Goal: Task Accomplishment & Management: Complete application form

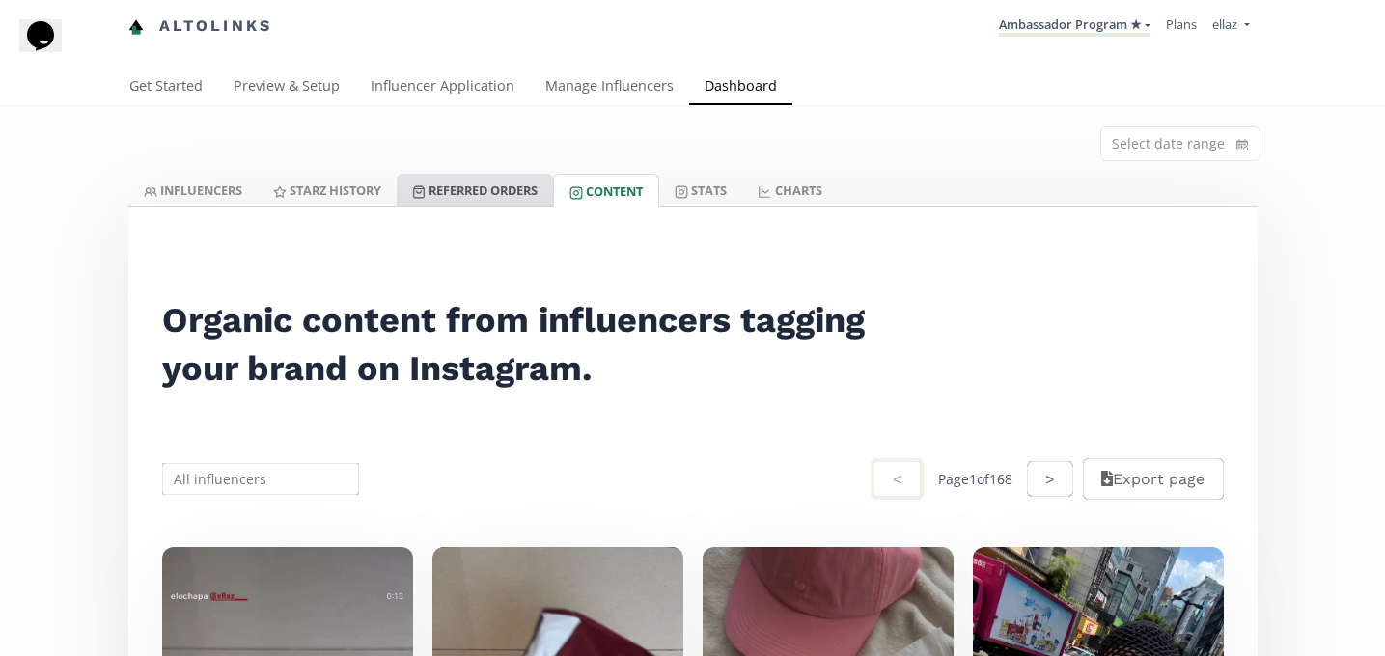
click at [498, 183] on link "Referred Orders" at bounding box center [475, 190] width 156 height 33
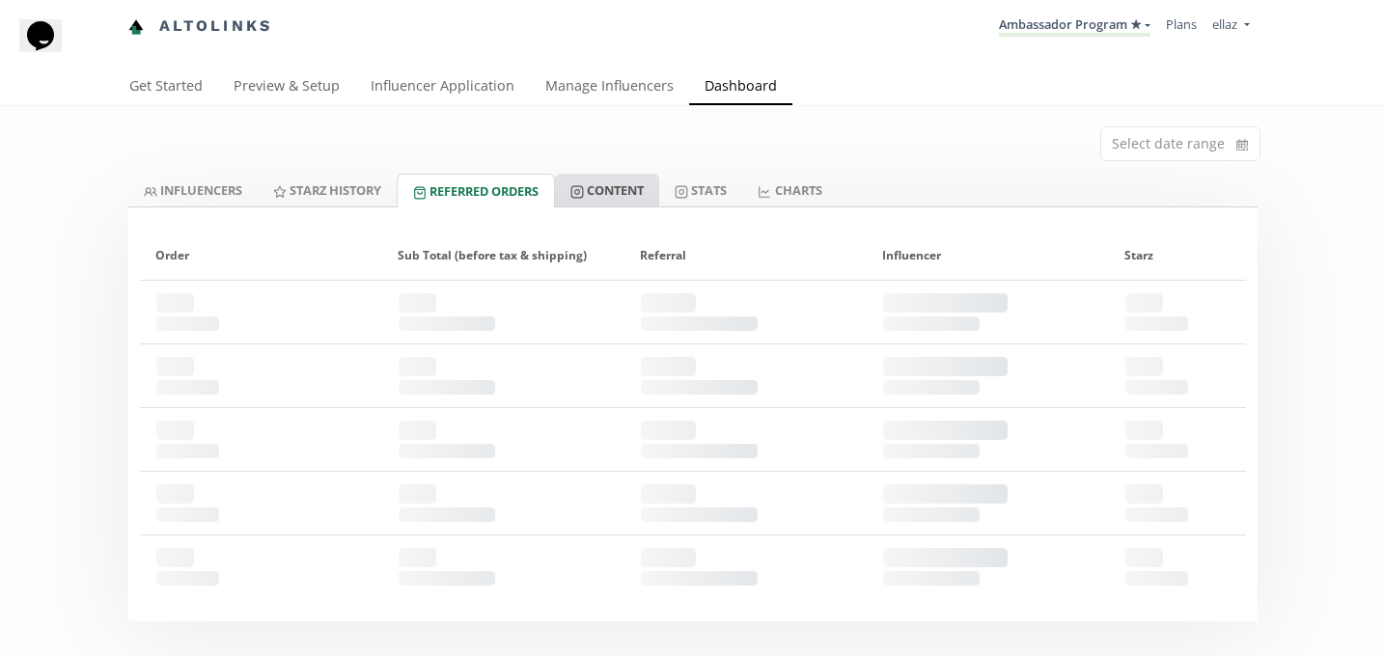
click at [610, 192] on link "Content" at bounding box center [607, 190] width 104 height 33
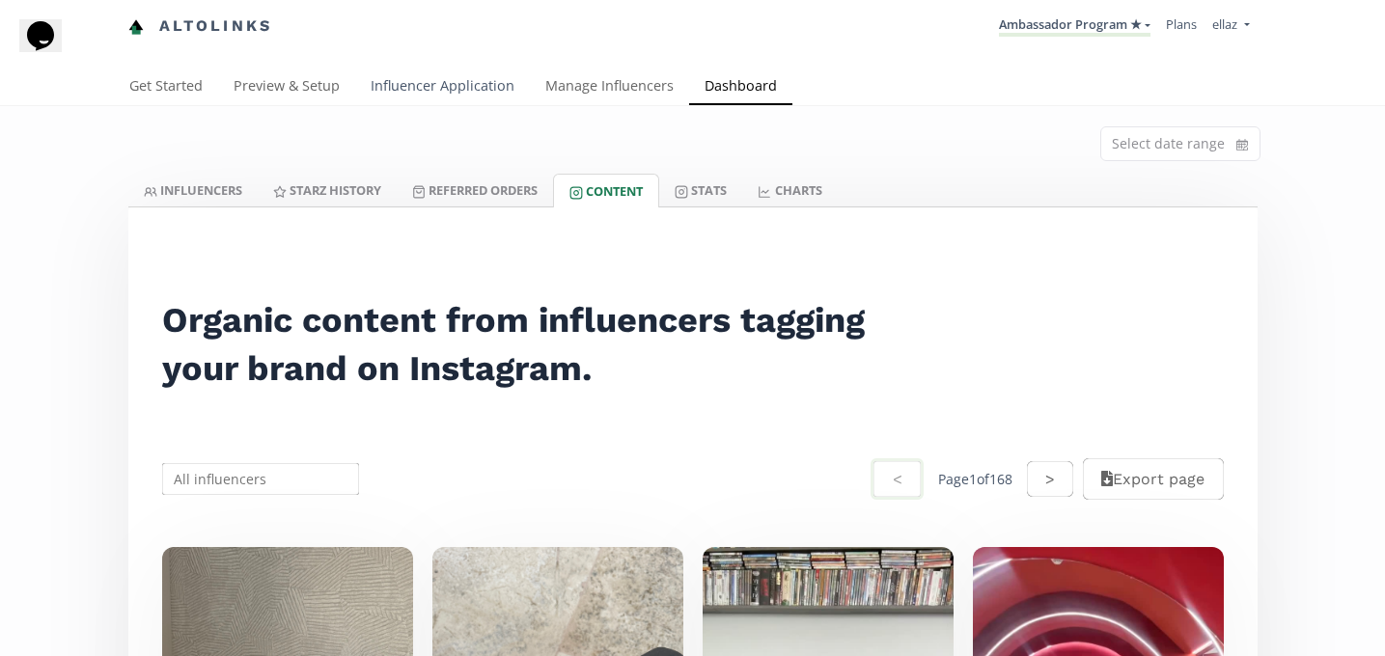
click at [462, 84] on link "Influencer Application" at bounding box center [442, 88] width 175 height 39
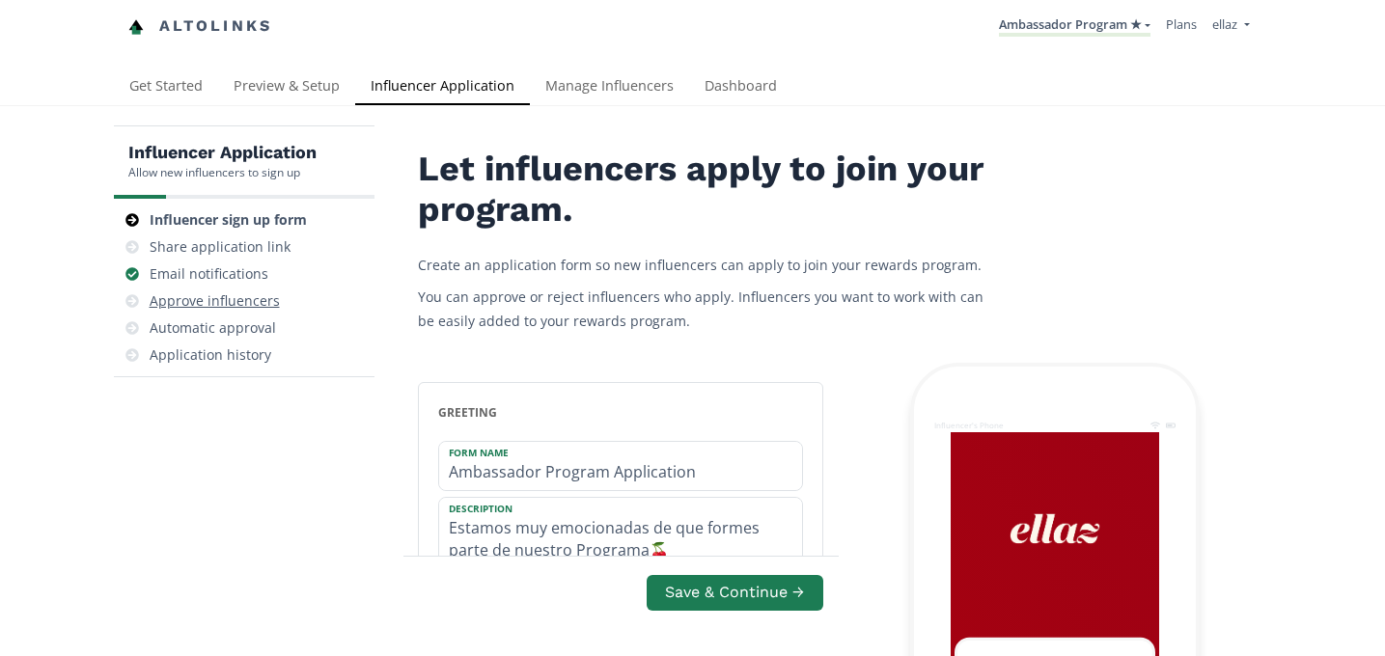
click at [269, 309] on div "Approve influencers" at bounding box center [215, 300] width 130 height 19
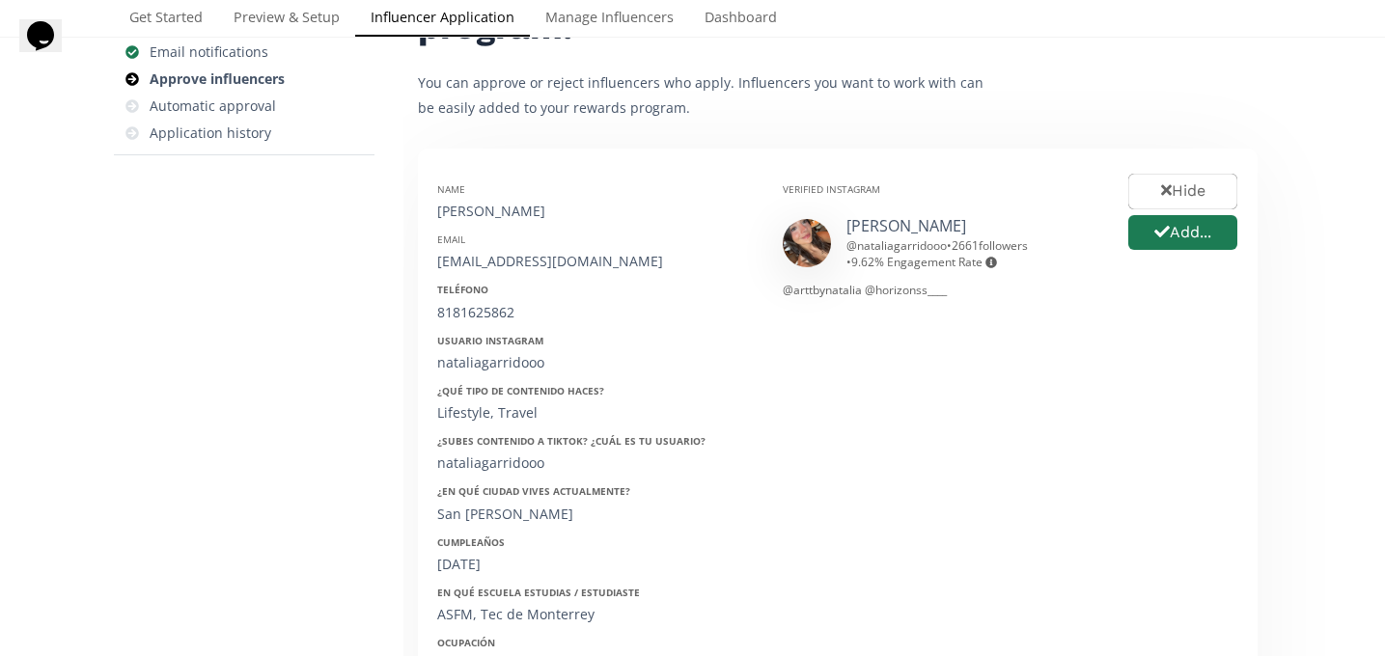
scroll to position [215, 0]
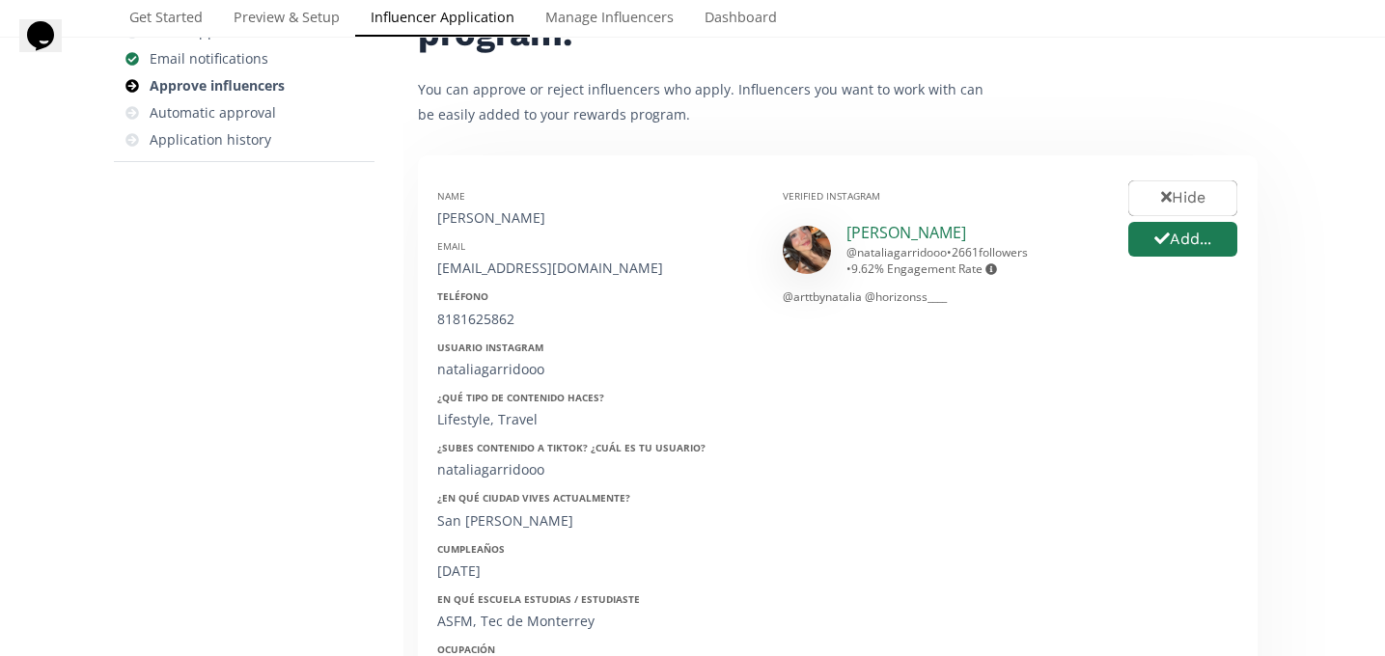
click at [876, 240] on link "natalia garrido" at bounding box center [906, 232] width 120 height 21
click at [503, 217] on div "Natalia Garrido" at bounding box center [595, 217] width 317 height 19
copy div "Natalia Garrido"
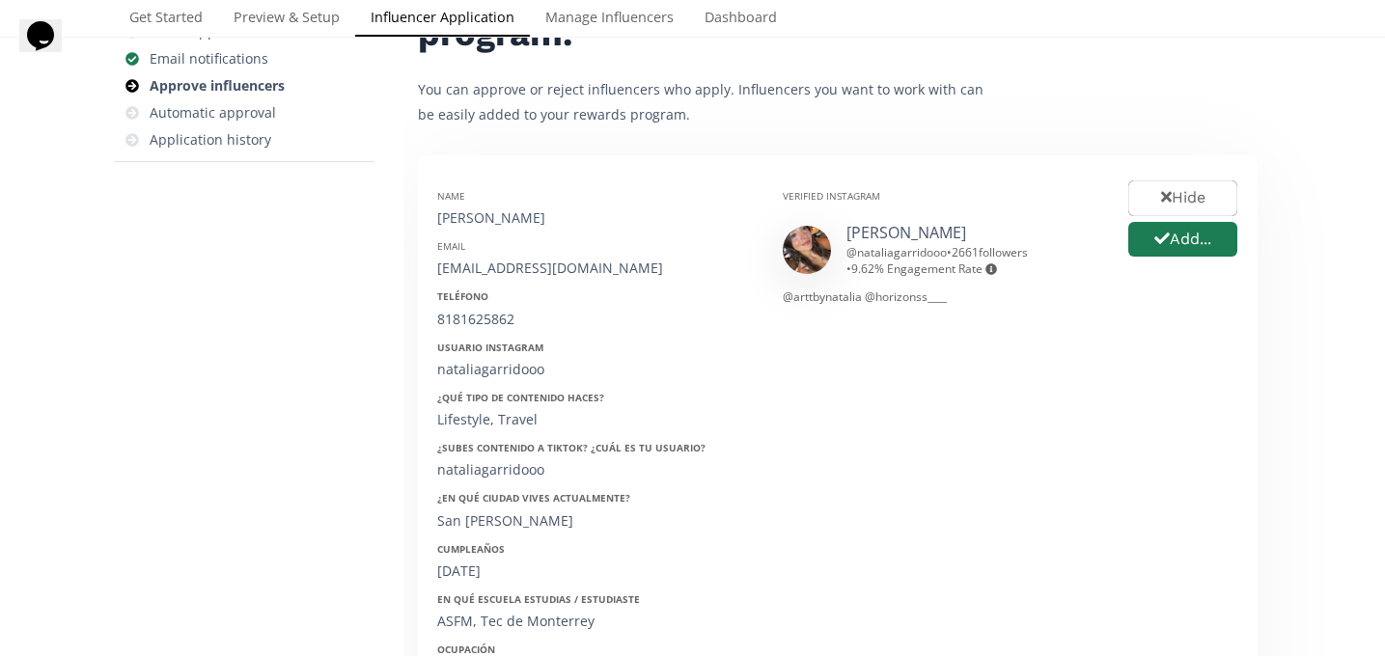
click at [487, 268] on div "ngarridon@icloud.com" at bounding box center [595, 268] width 317 height 19
copy div "ngarridon@icloud.com"
click at [486, 318] on div "8181625862" at bounding box center [595, 319] width 317 height 19
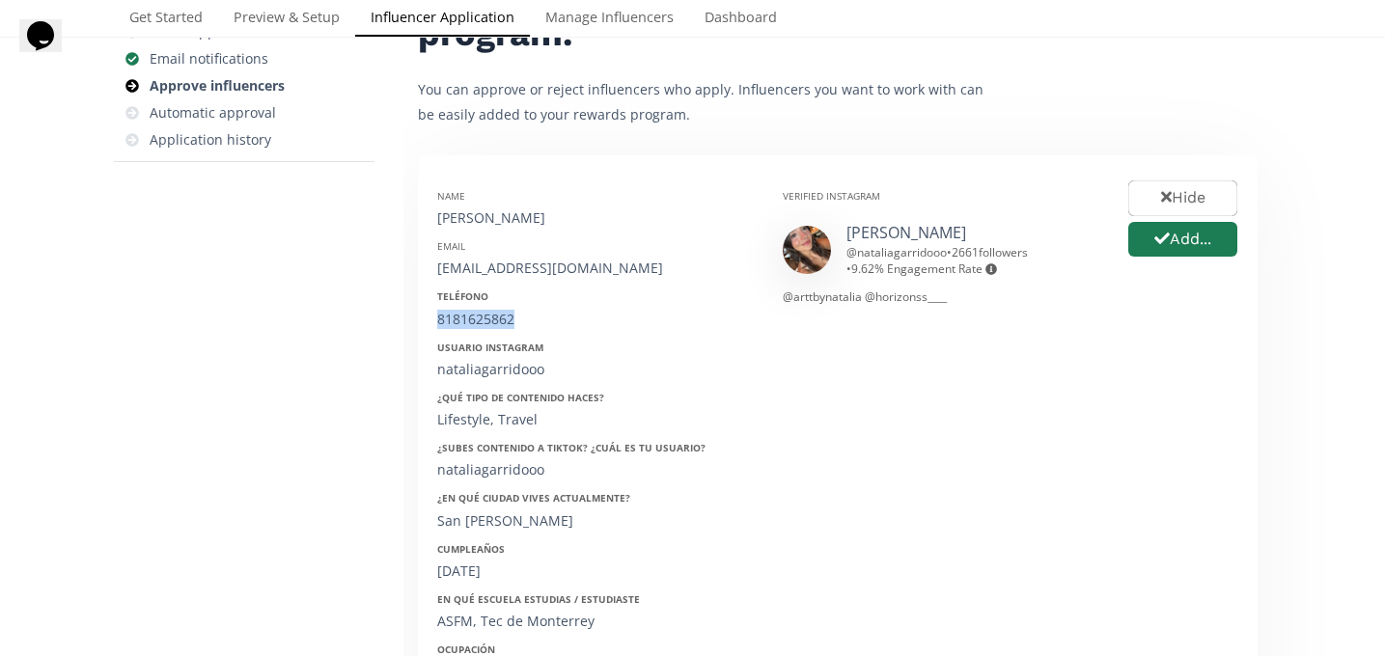
click at [486, 318] on div "8181625862" at bounding box center [595, 319] width 317 height 19
copy div "8181625862"
click at [473, 428] on div "Lifestyle, Travel" at bounding box center [595, 419] width 317 height 19
click at [490, 371] on div "nataliagarridooo" at bounding box center [595, 369] width 317 height 19
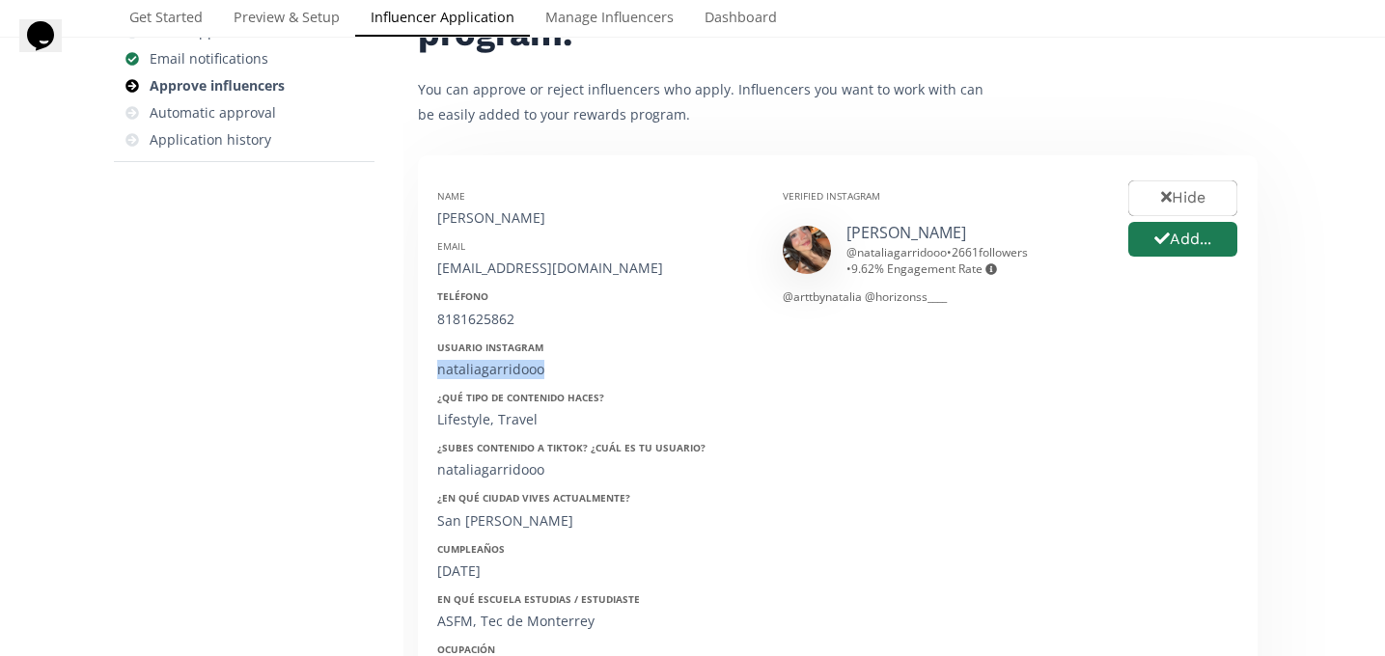
click at [490, 371] on div "nataliagarridooo" at bounding box center [595, 369] width 317 height 19
copy div "nataliagarridooo"
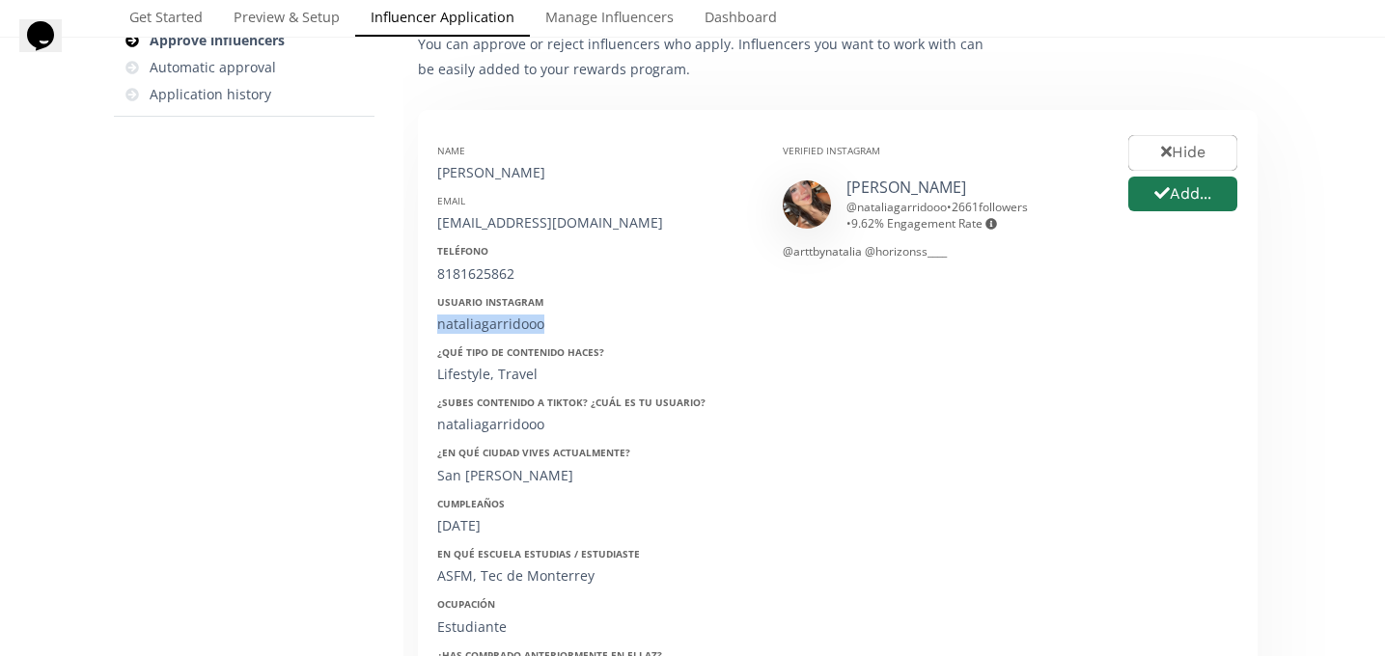
scroll to position [263, 0]
click at [471, 530] on div "25/05/2006" at bounding box center [595, 523] width 317 height 19
copy div "25/05/2006"
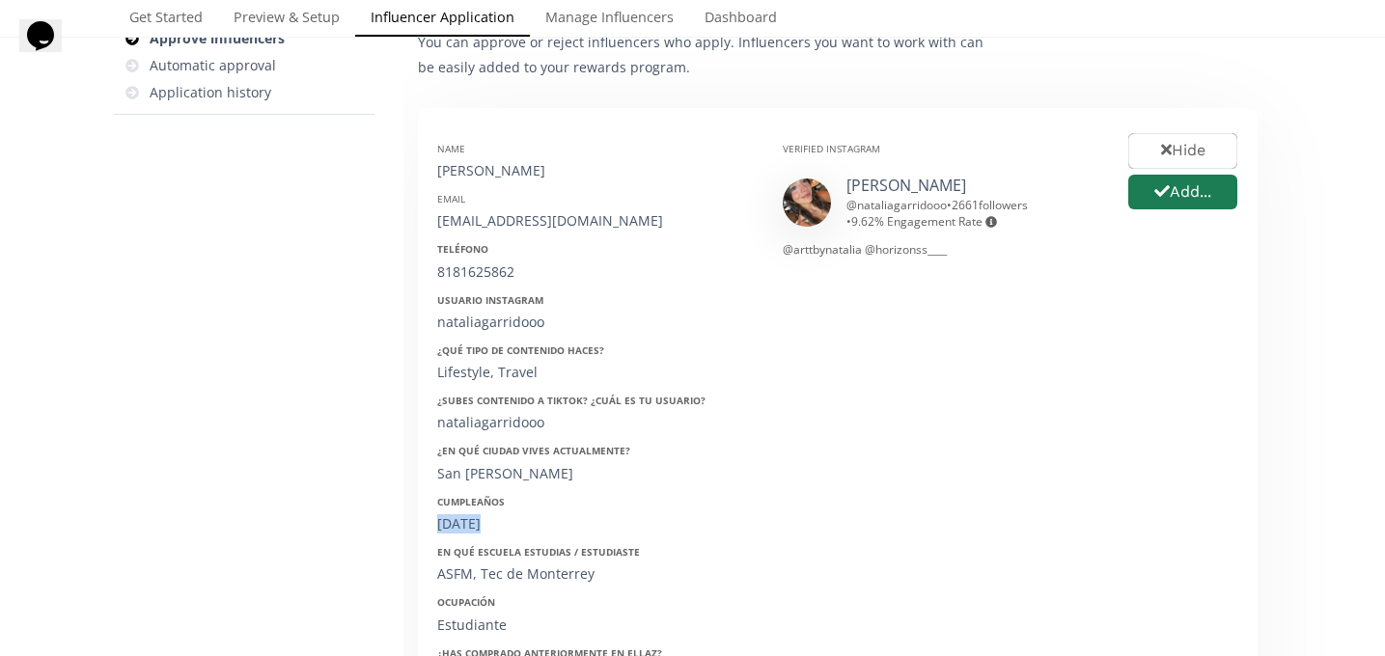
scroll to position [333, 0]
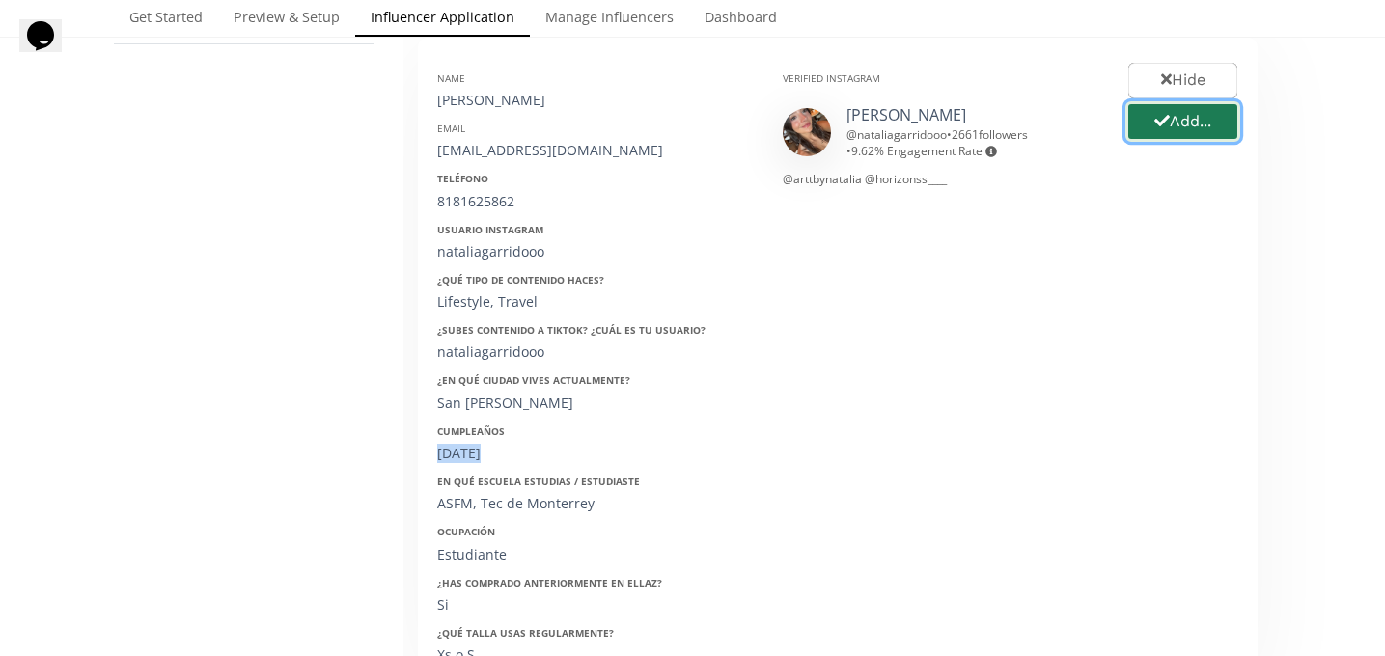
click at [1185, 125] on button "Add..." at bounding box center [1182, 121] width 115 height 41
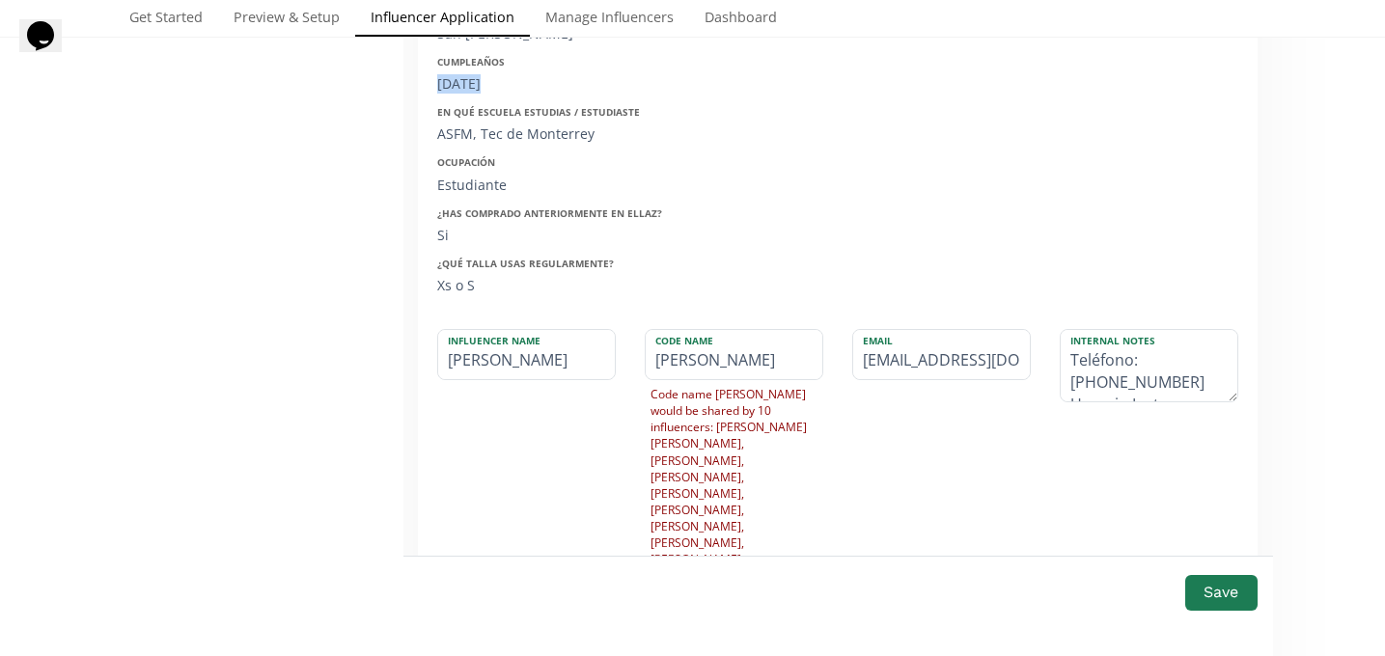
scroll to position [704, 0]
click at [1218, 600] on button "Save" at bounding box center [1220, 592] width 77 height 41
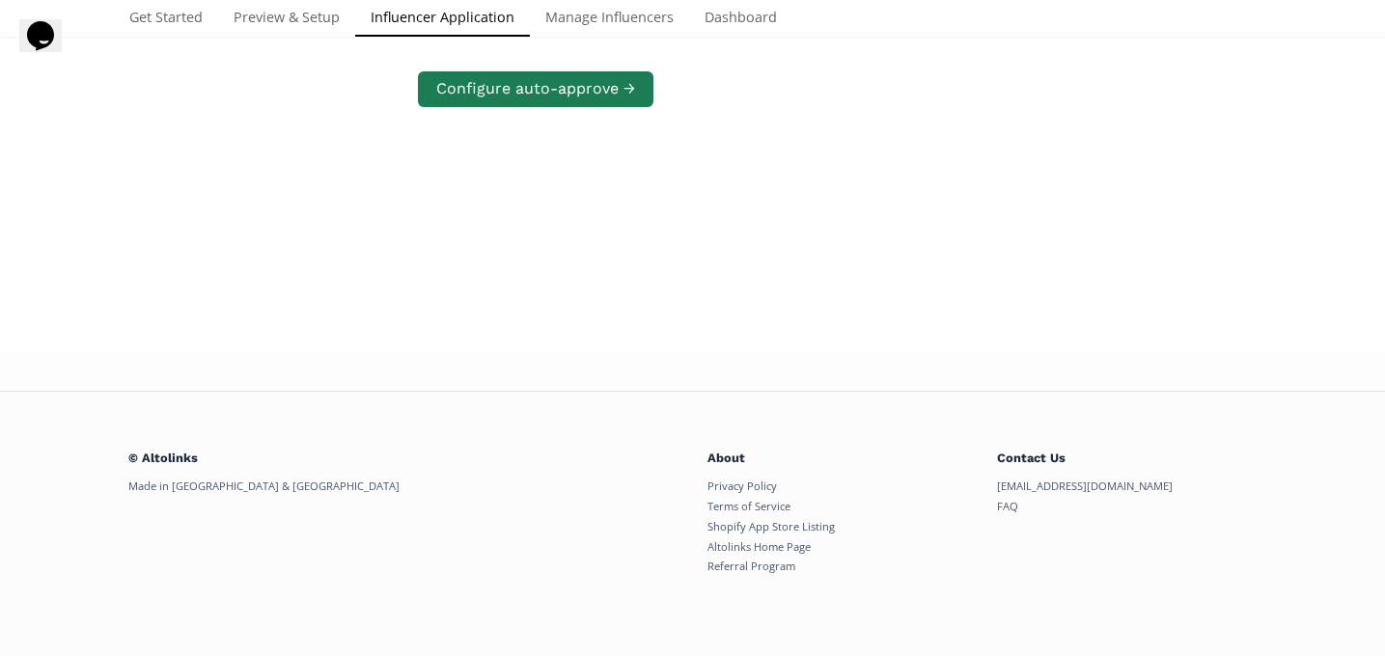
scroll to position [388, 0]
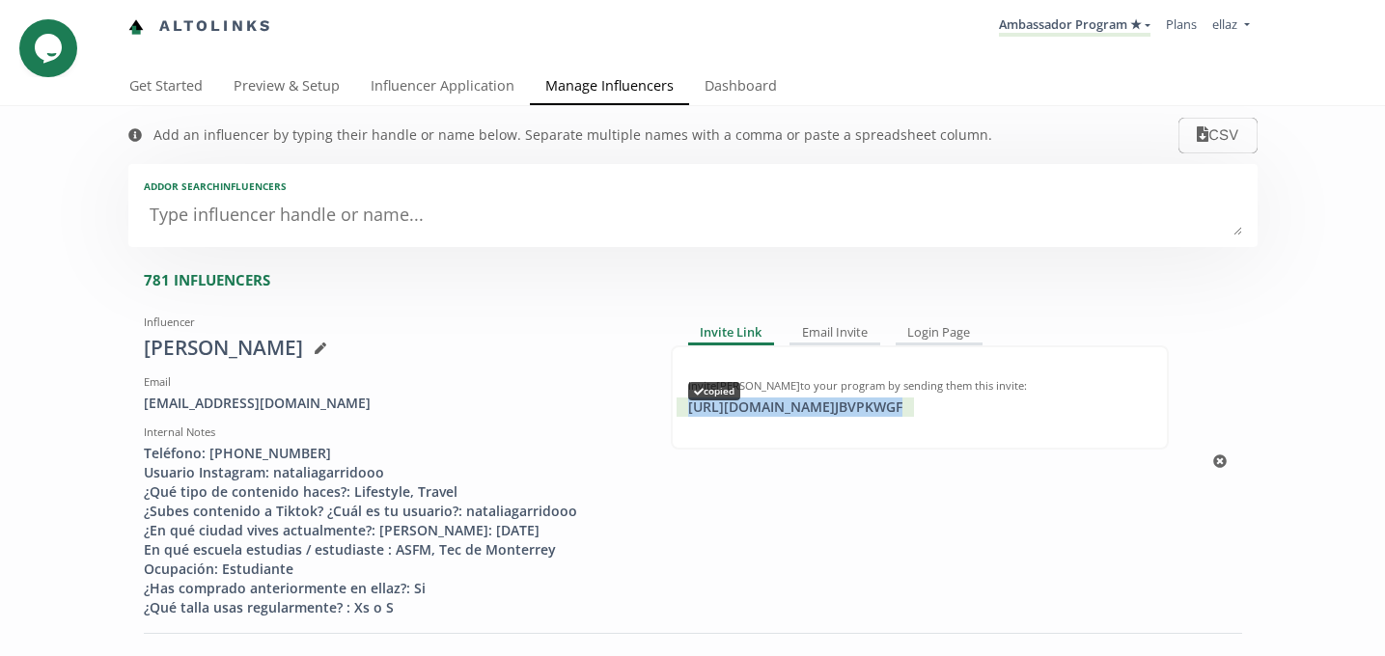
click at [817, 410] on div "https://app.altolinks.com/invite/ JBVPKWGF copied" at bounding box center [795, 407] width 237 height 19
click at [703, 84] on link "Dashboard" at bounding box center [740, 88] width 103 height 39
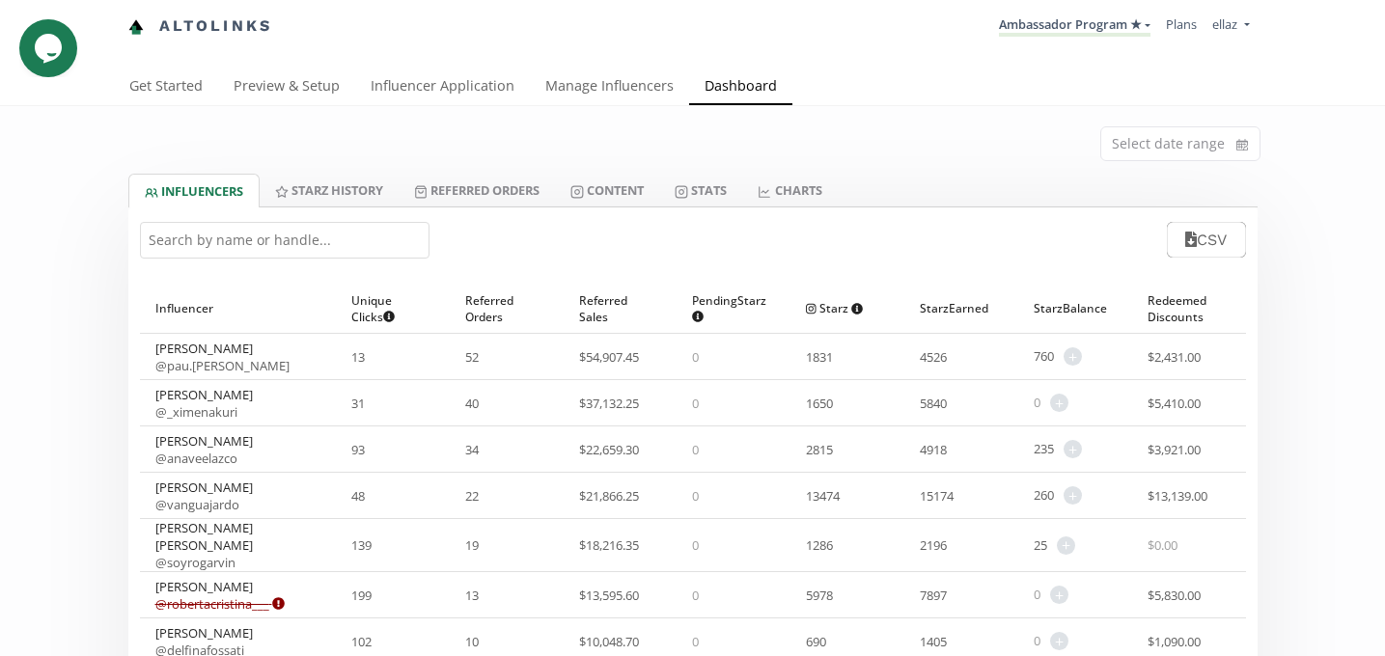
click at [306, 250] on input "text" at bounding box center [285, 240] width 290 height 37
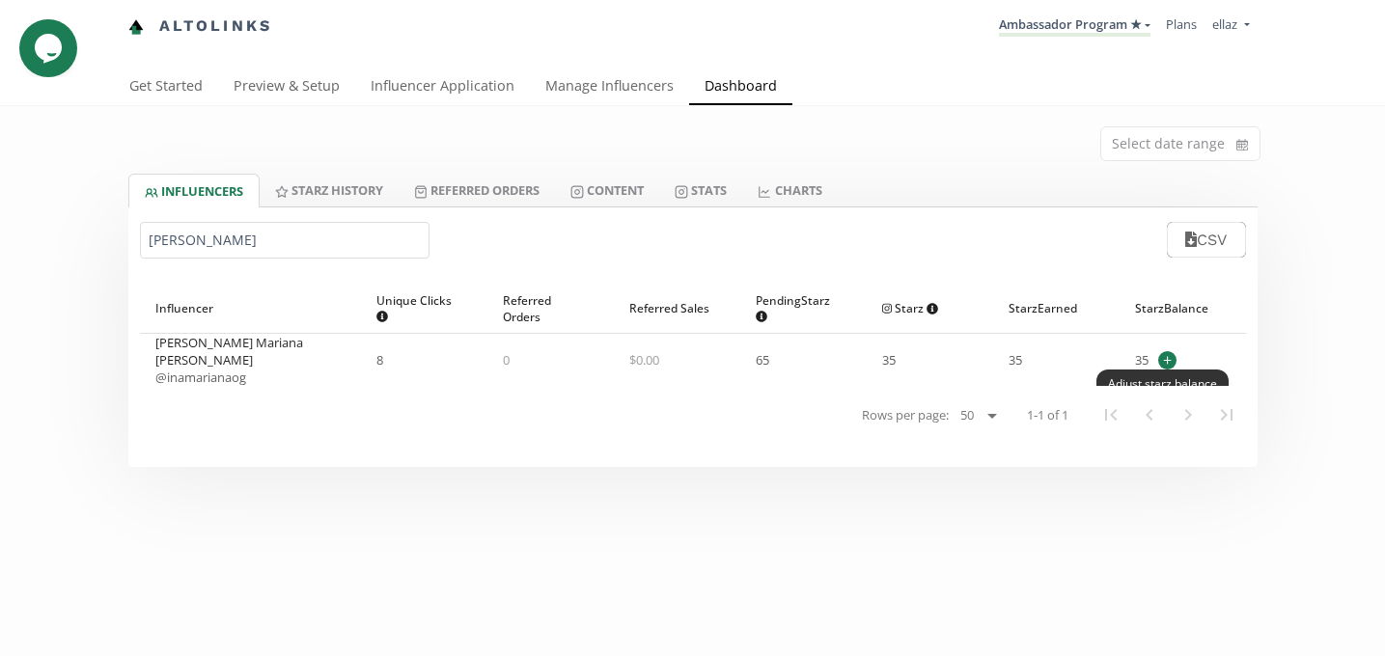
type input "ina mari"
click at [1160, 353] on span "+" at bounding box center [1167, 360] width 18 height 18
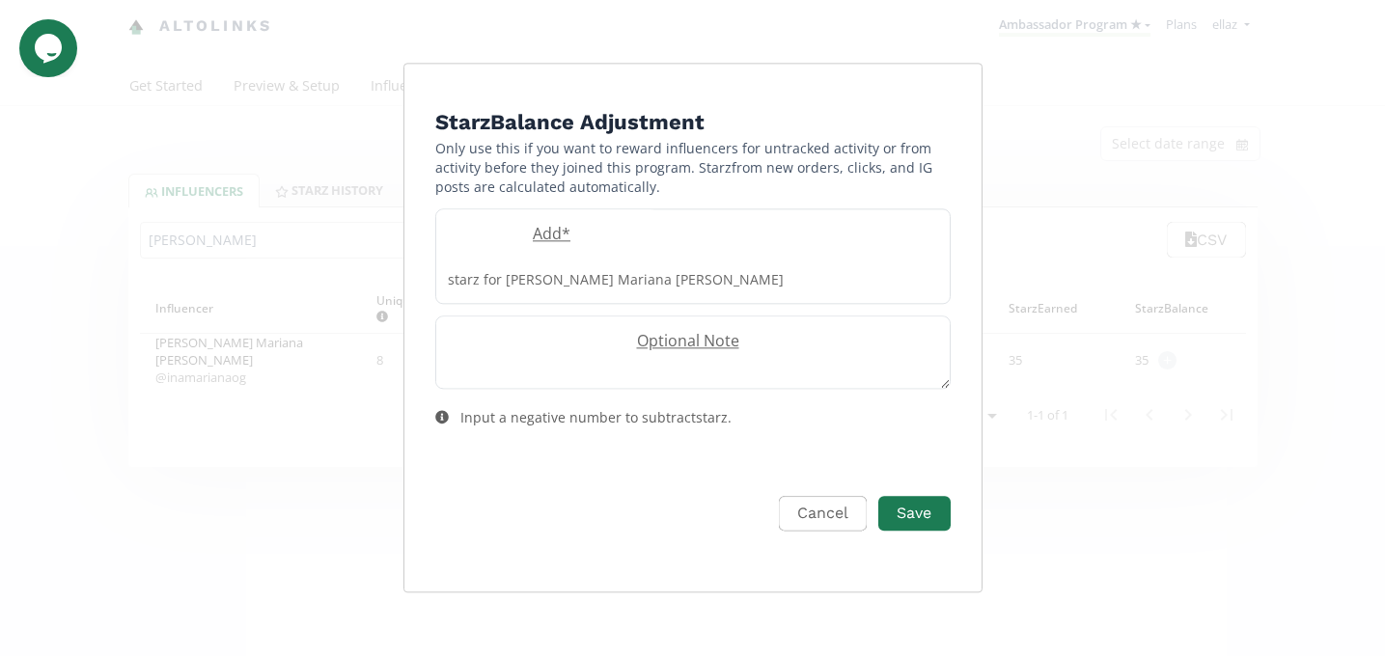
click at [542, 228] on form "Starz Balance Adjustment Only use this if you want to reward influencers for un…" at bounding box center [692, 341] width 515 height 470
click at [542, 245] on label "Add *" at bounding box center [547, 234] width 222 height 22
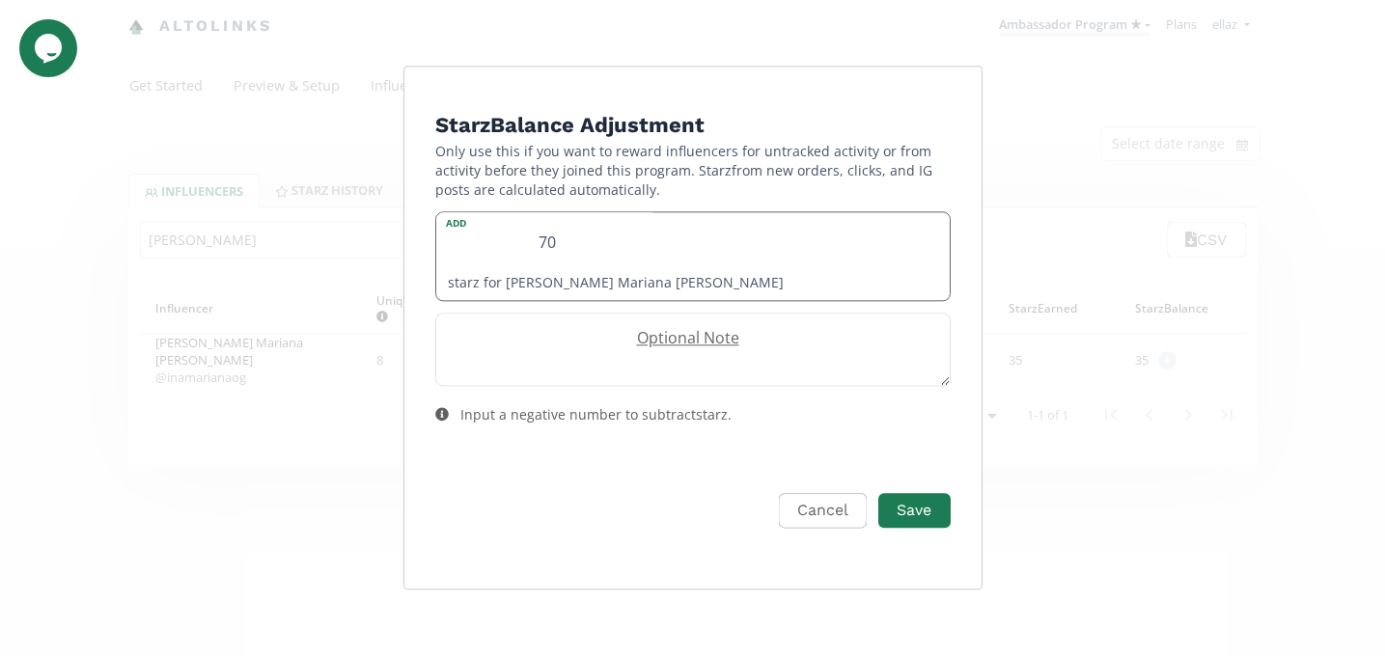
type input "70"
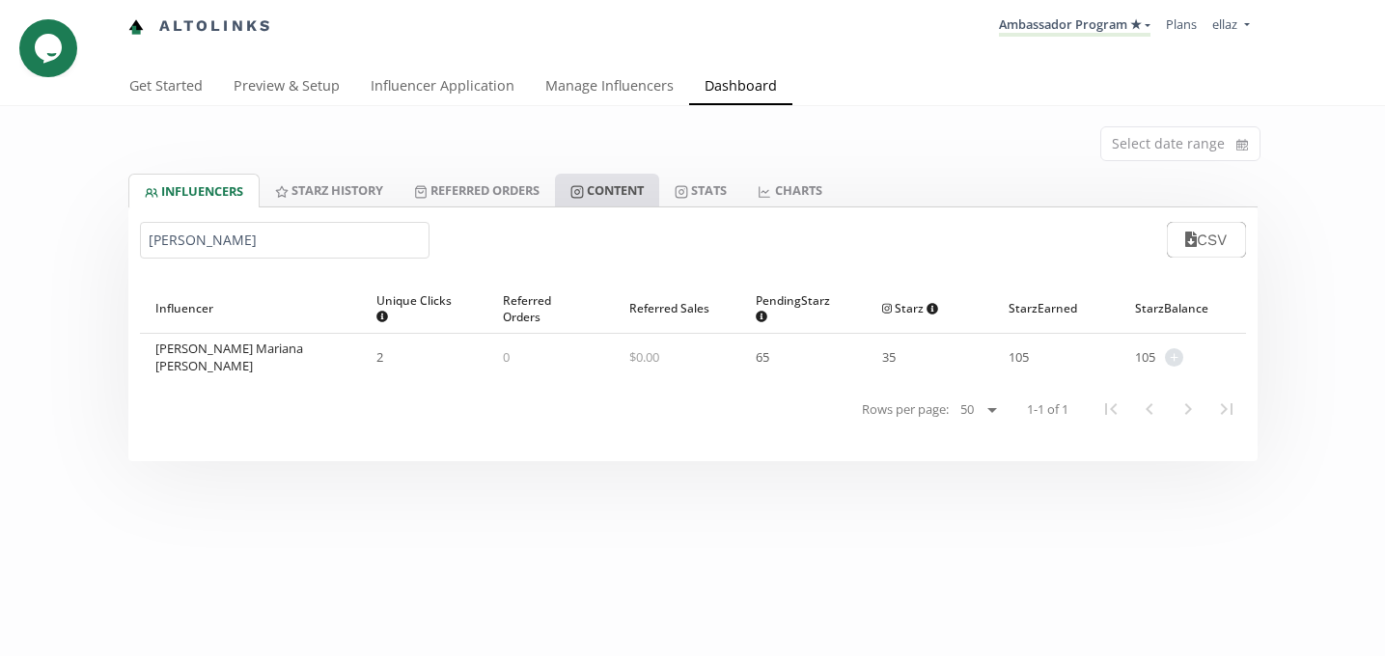
click at [642, 188] on link "Content" at bounding box center [607, 190] width 104 height 33
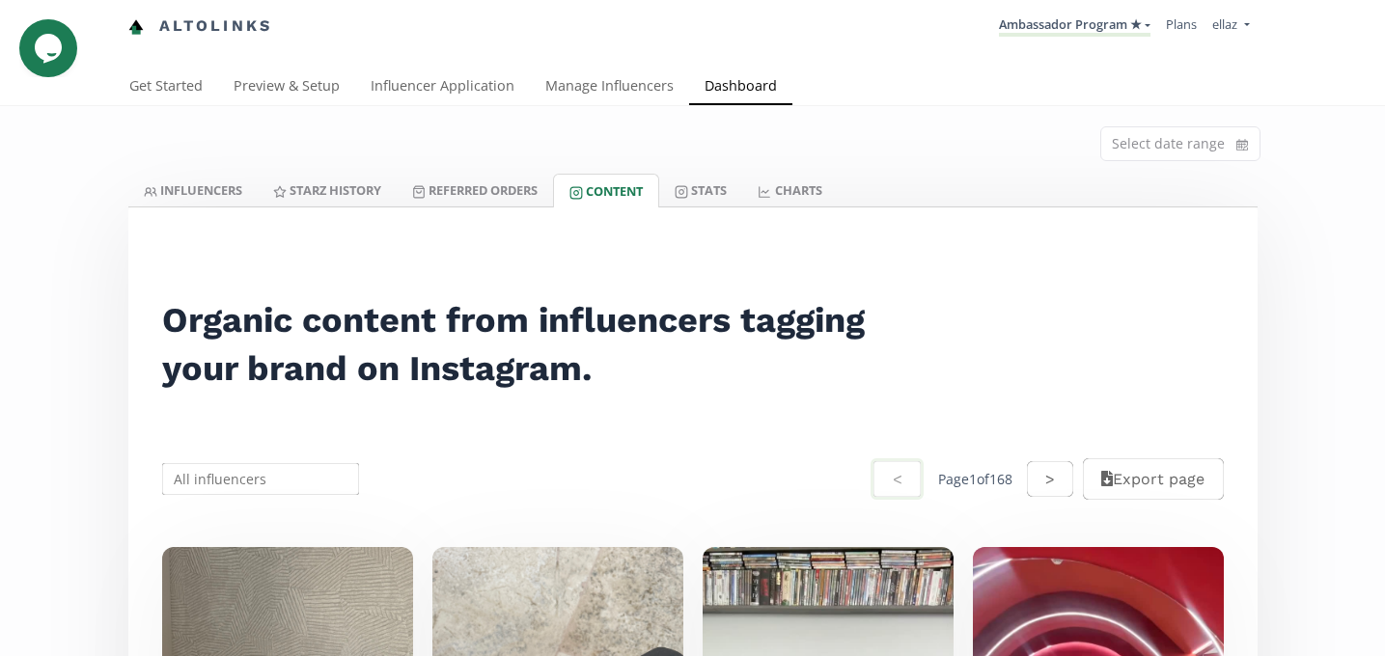
scroll to position [11, 0]
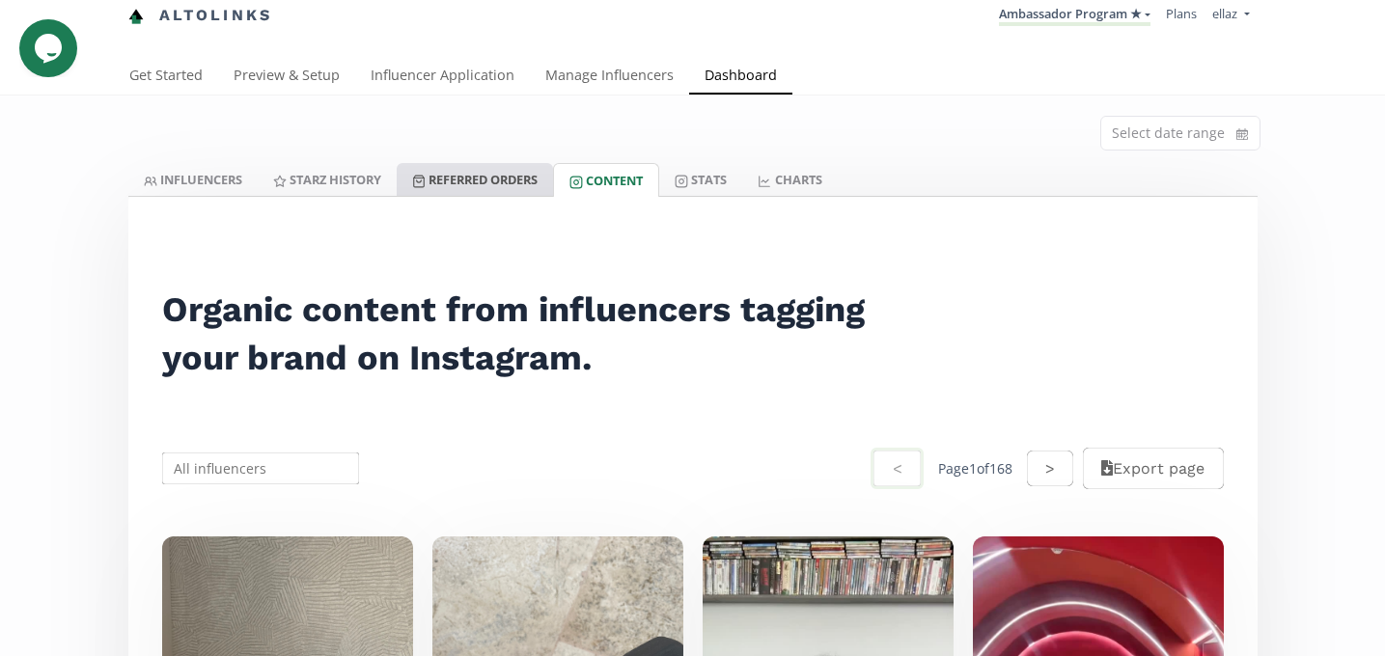
click at [416, 195] on link "Referred Orders" at bounding box center [475, 179] width 156 height 33
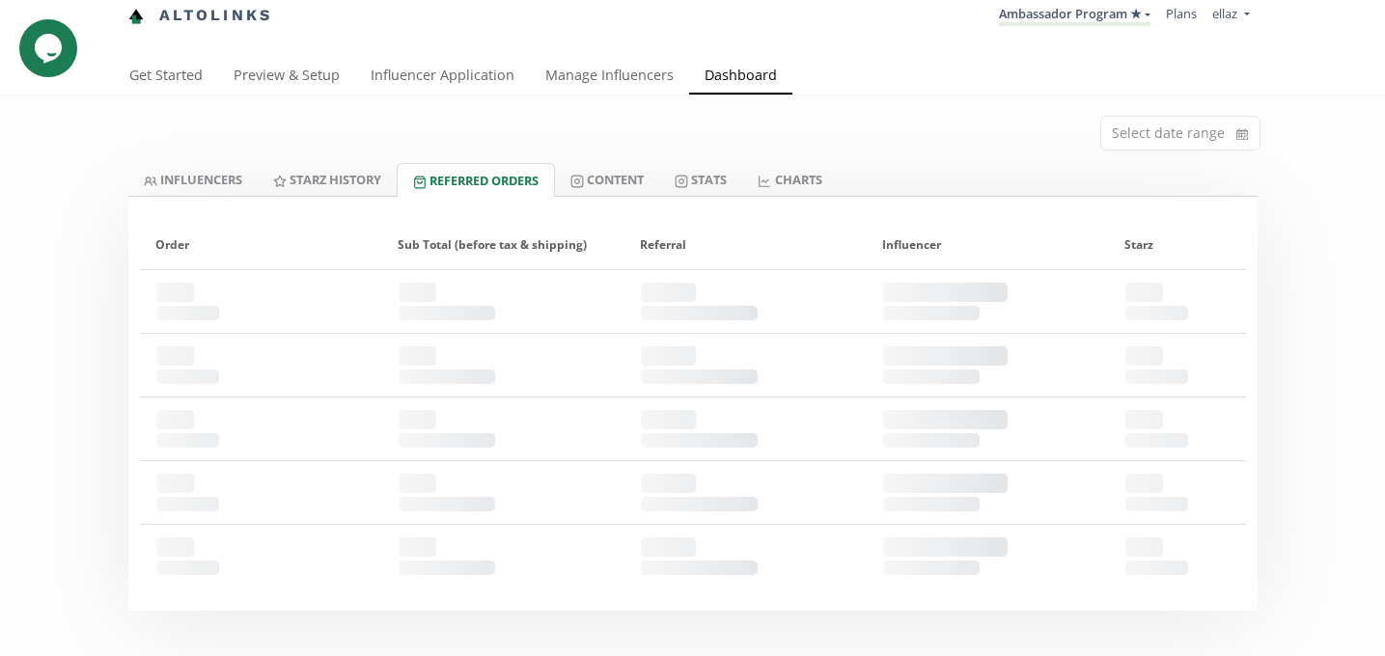
click at [206, 197] on div at bounding box center [692, 203] width 1129 height 12
click at [197, 176] on link "INFLUENCERS" at bounding box center [192, 179] width 129 height 33
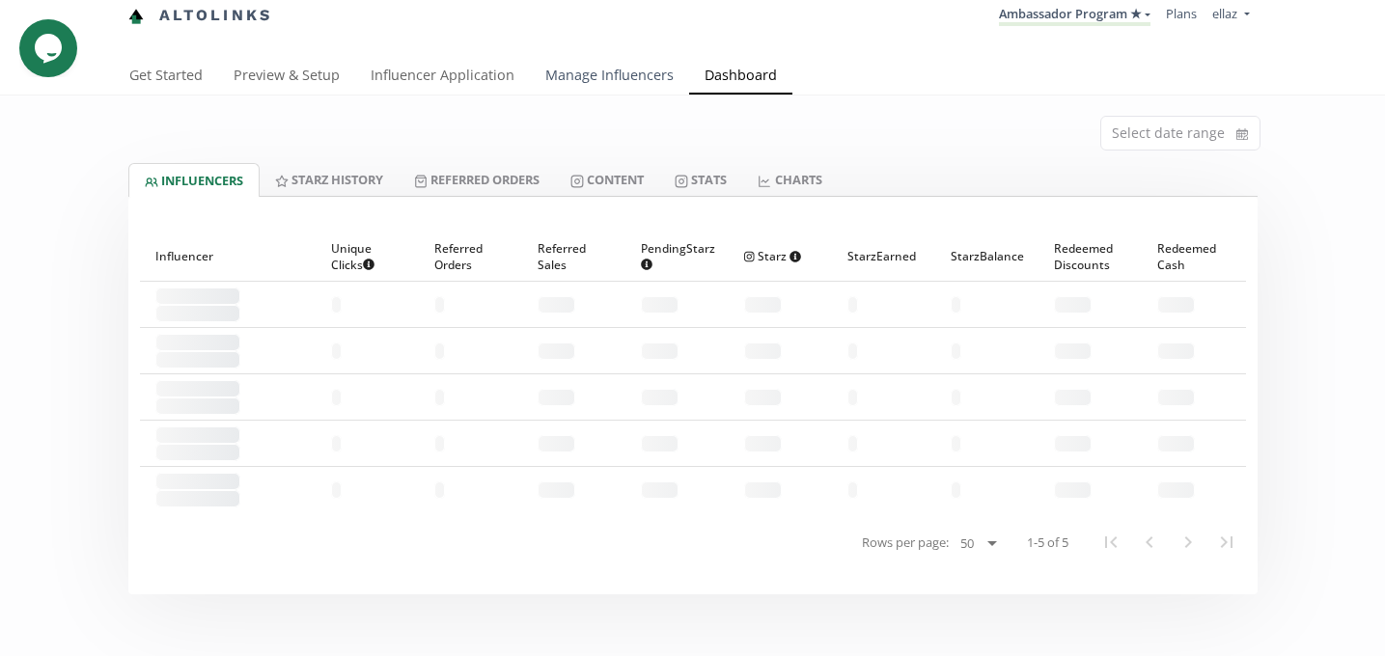
click at [599, 78] on link "Manage Influencers" at bounding box center [609, 77] width 159 height 39
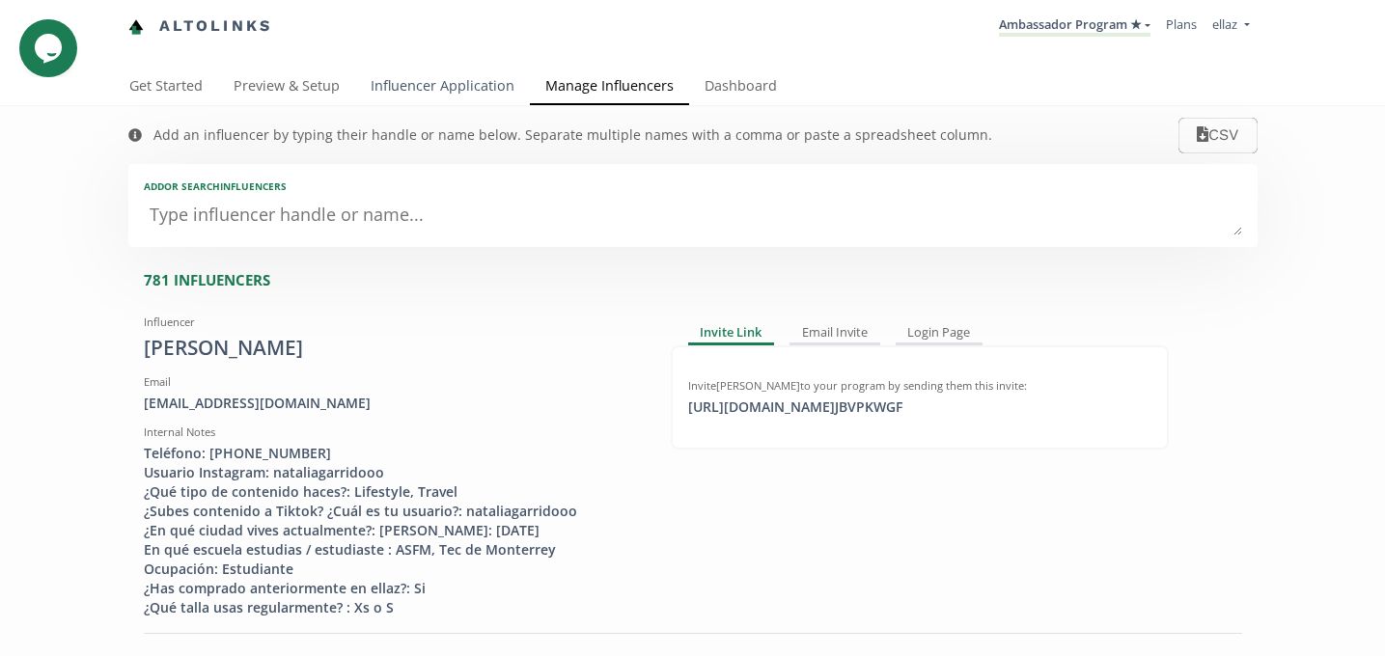
click at [408, 92] on link "Influencer Application" at bounding box center [442, 88] width 175 height 39
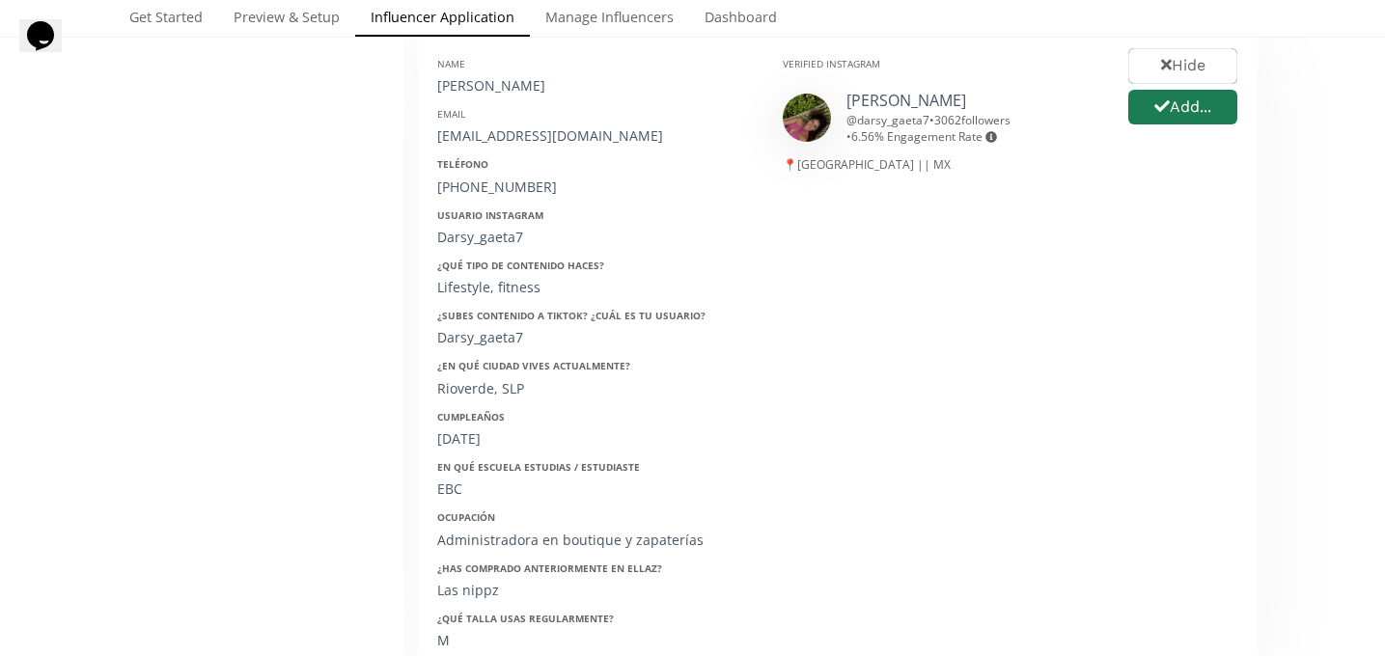
scroll to position [273, 0]
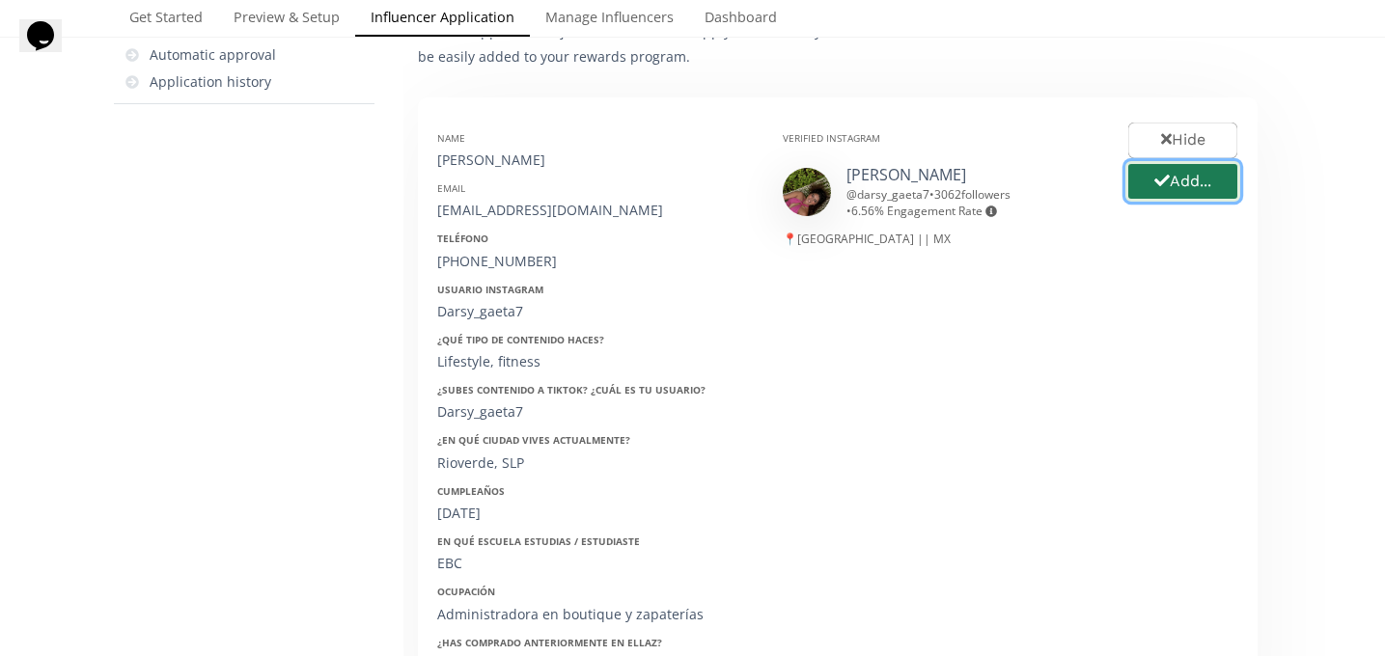
click at [1192, 198] on button "Add..." at bounding box center [1182, 181] width 115 height 41
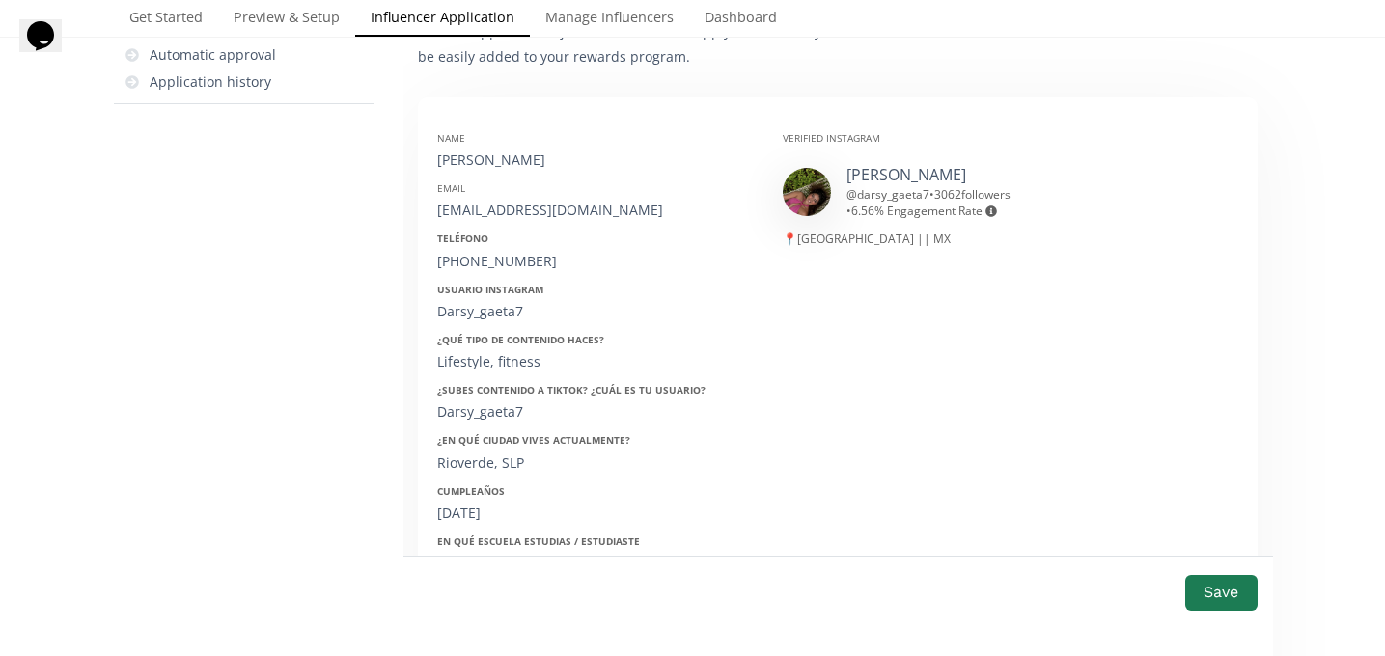
click at [457, 464] on div "Rioverde, SLP" at bounding box center [595, 463] width 317 height 19
copy div "Rioverde"
click at [491, 166] on div "[PERSON_NAME]" at bounding box center [595, 160] width 317 height 19
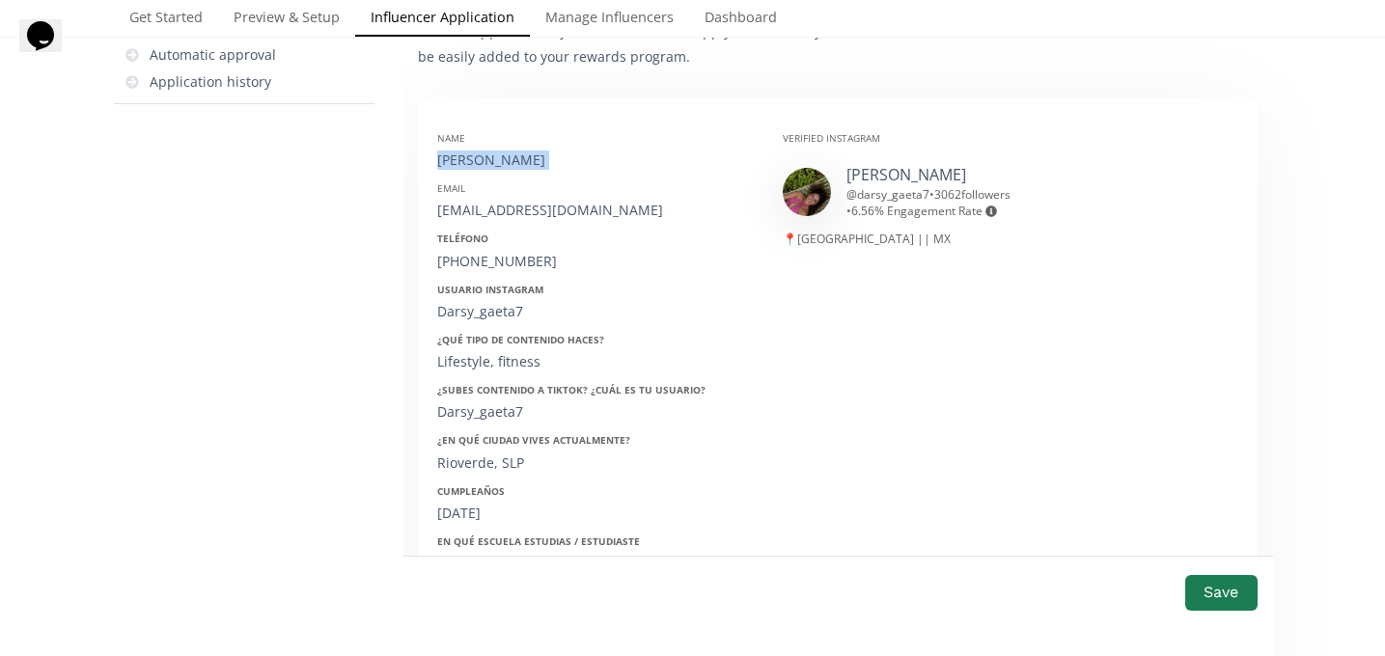
click at [491, 166] on div "[PERSON_NAME]" at bounding box center [595, 160] width 317 height 19
copy div "[PERSON_NAME]"
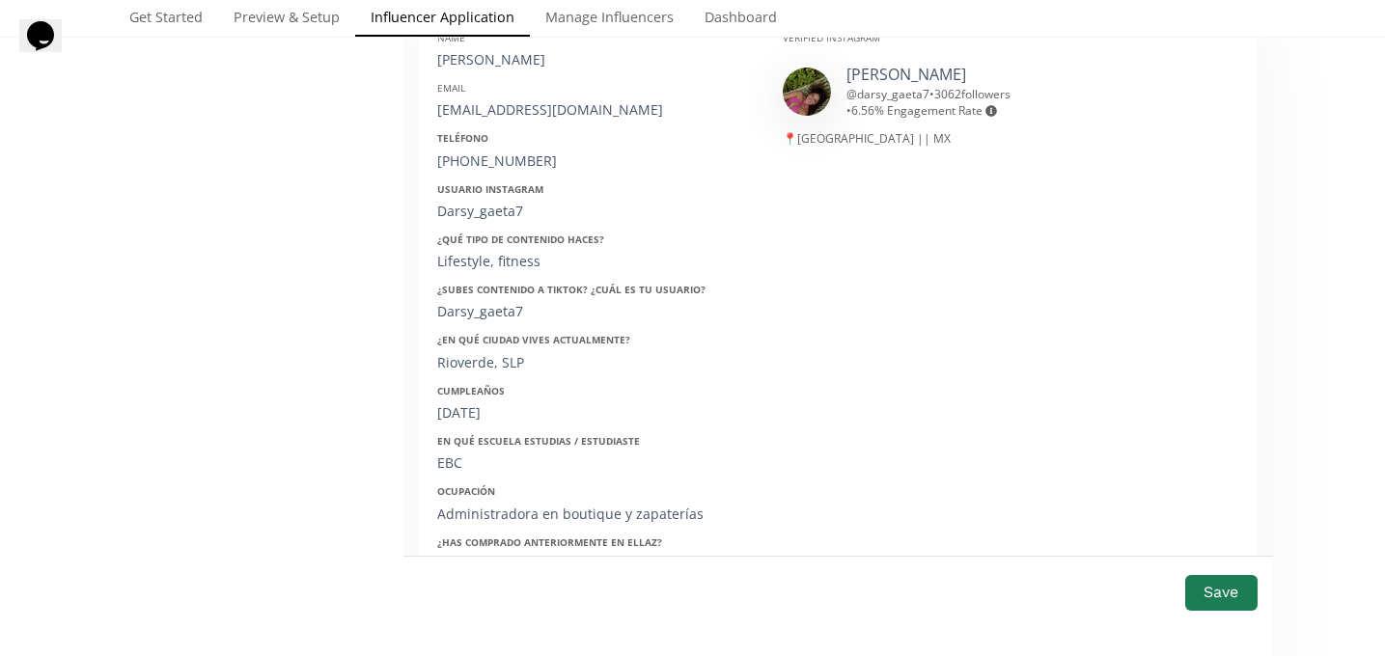
click at [484, 104] on div "[EMAIL_ADDRESS][DOMAIN_NAME]" at bounding box center [595, 109] width 317 height 19
copy div "[EMAIL_ADDRESS][DOMAIN_NAME]"
click at [488, 156] on div "+524871007754" at bounding box center [595, 161] width 317 height 19
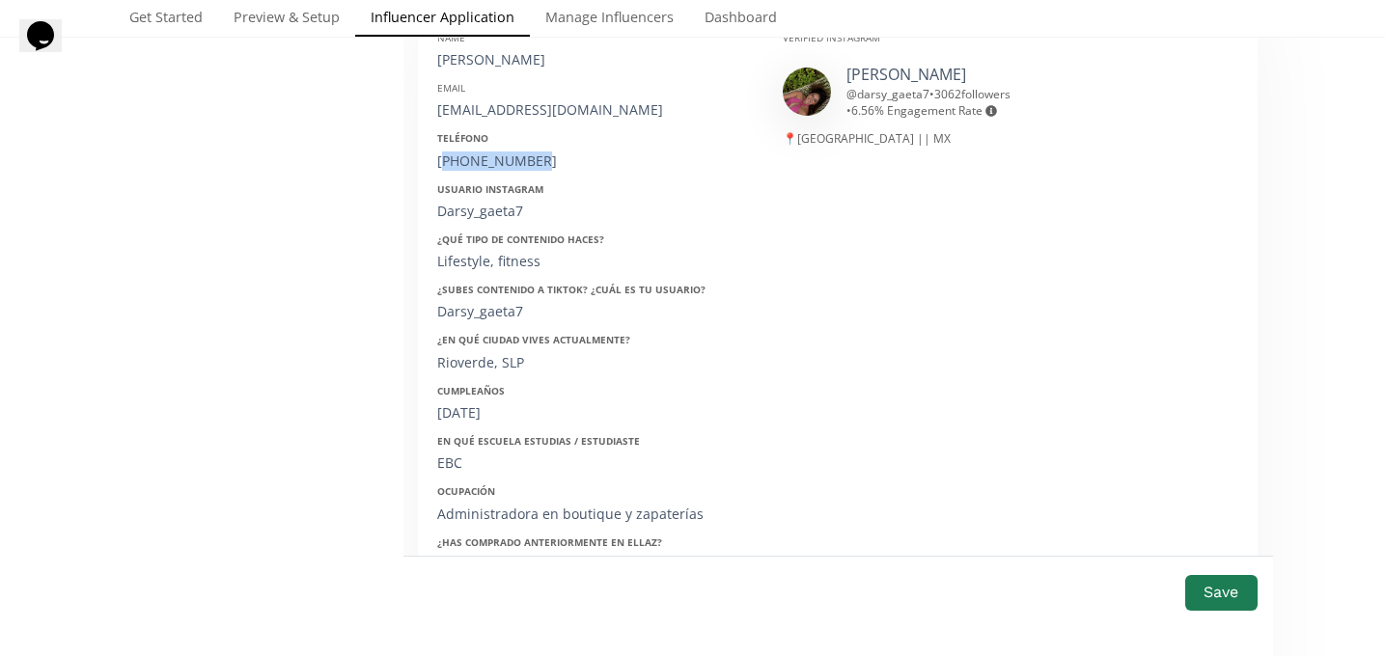
click at [488, 156] on div "+524871007754" at bounding box center [595, 161] width 317 height 19
copy div "524871007754"
click at [475, 214] on div "Darsy_gaeta7" at bounding box center [595, 211] width 317 height 19
copy div "Darsy_gaeta7"
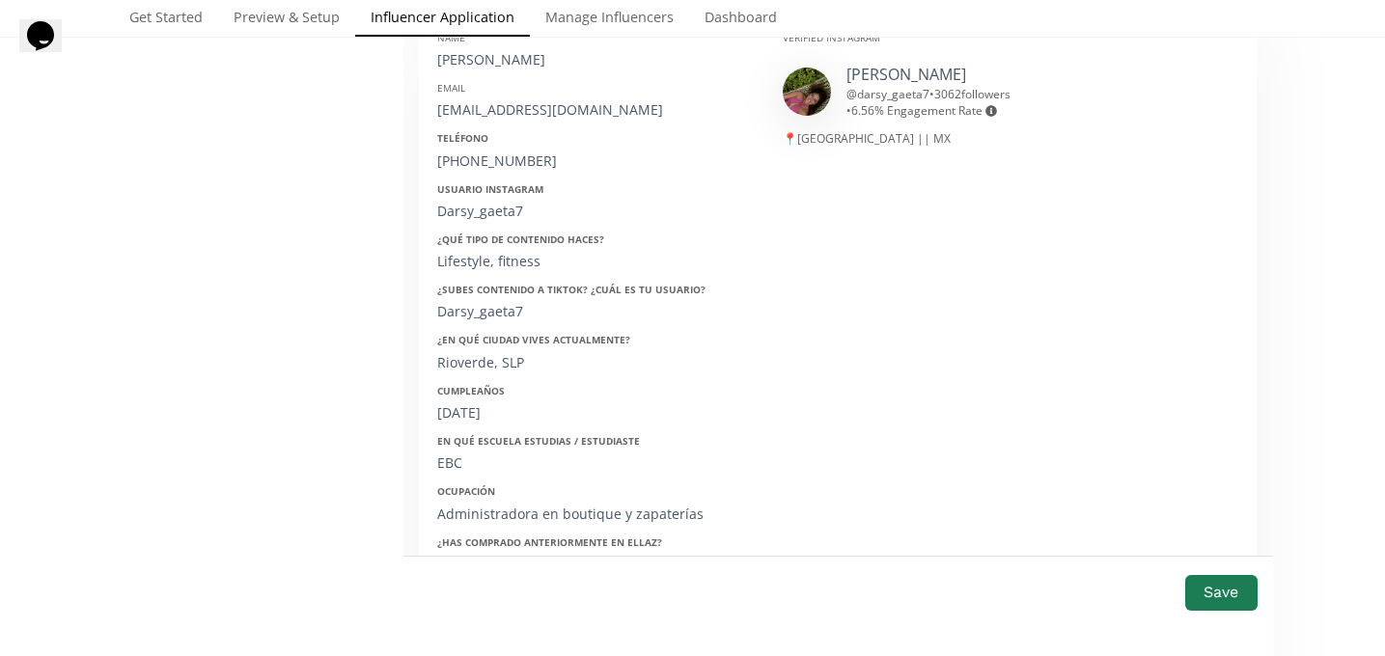
click at [471, 407] on div "27/01/2000" at bounding box center [595, 412] width 317 height 19
copy div "27/01/2000"
click at [1223, 583] on button "Save" at bounding box center [1220, 592] width 77 height 41
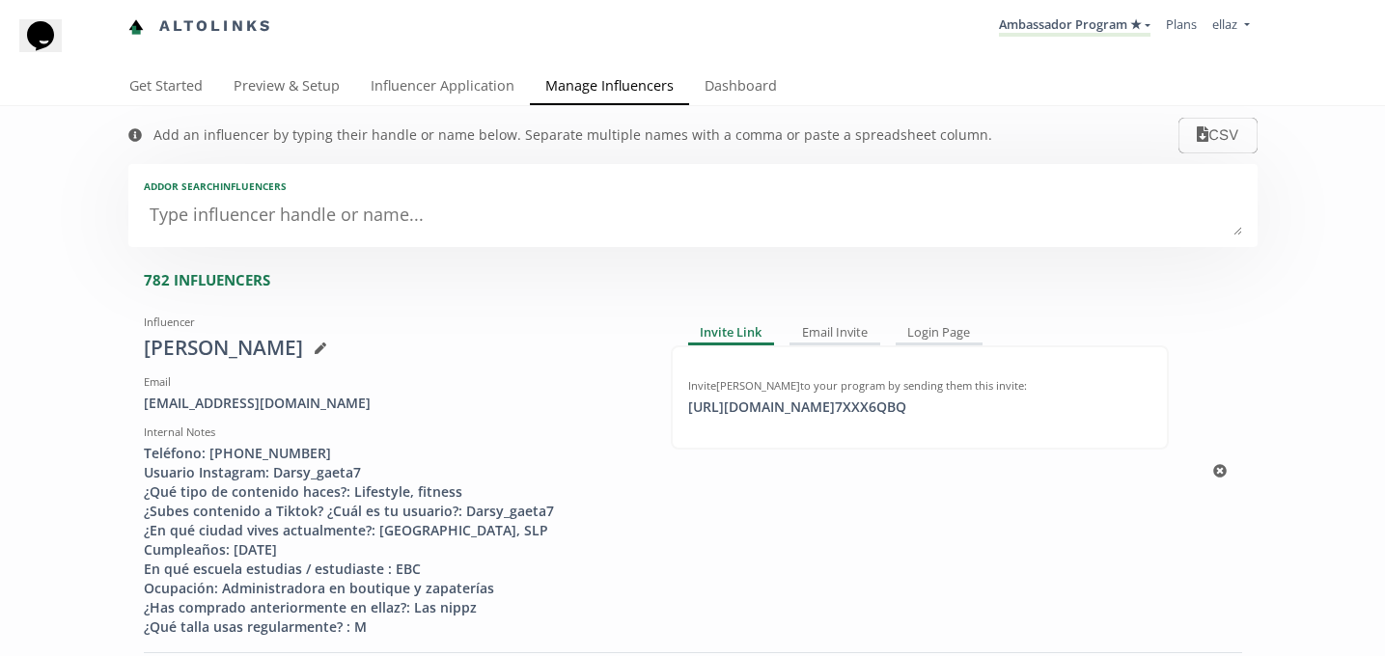
click at [176, 346] on div "[PERSON_NAME]" at bounding box center [393, 348] width 498 height 29
copy div "[PERSON_NAME]"
click at [423, 87] on link "Influencer Application" at bounding box center [442, 88] width 175 height 39
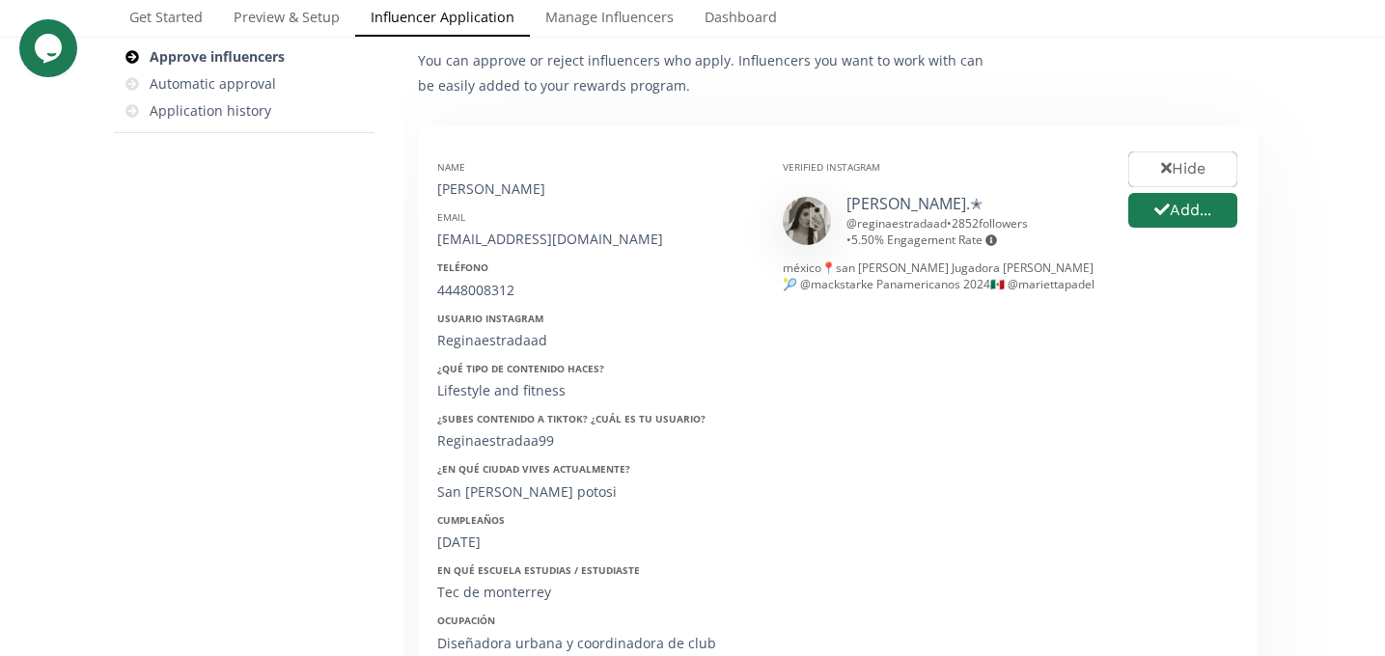
scroll to position [255, 0]
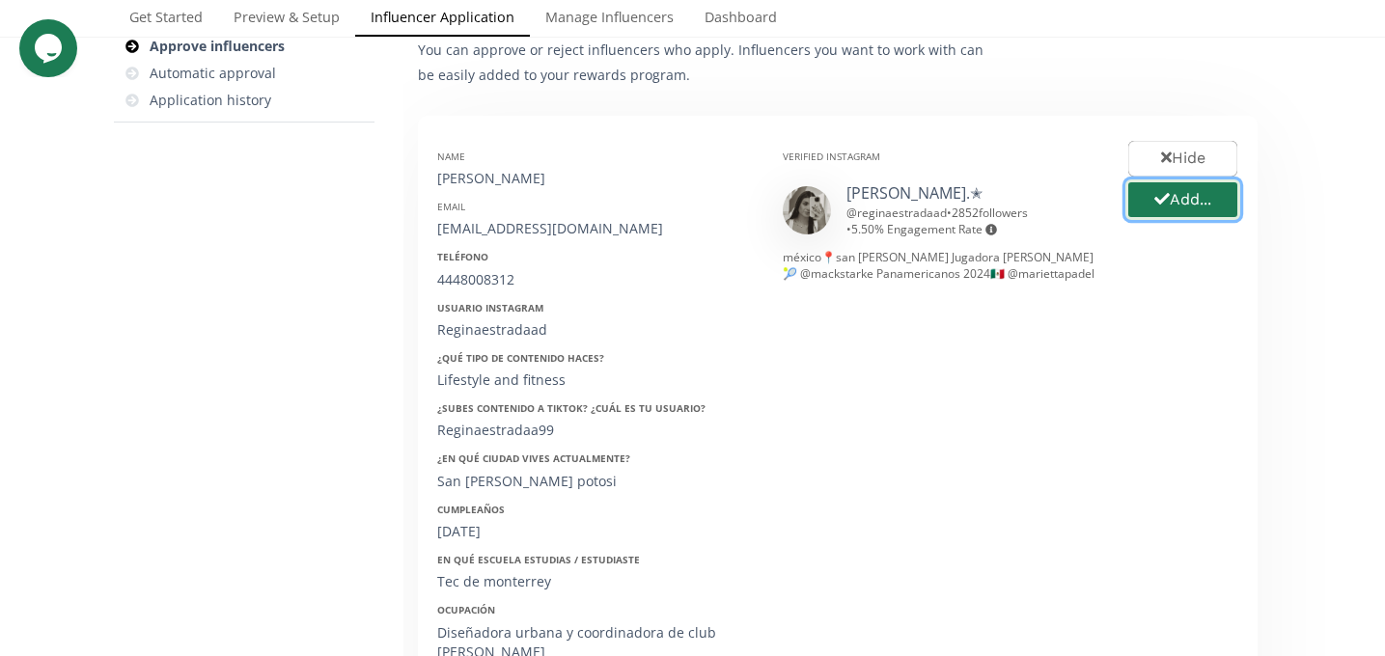
click at [1169, 198] on button "Add..." at bounding box center [1182, 200] width 115 height 41
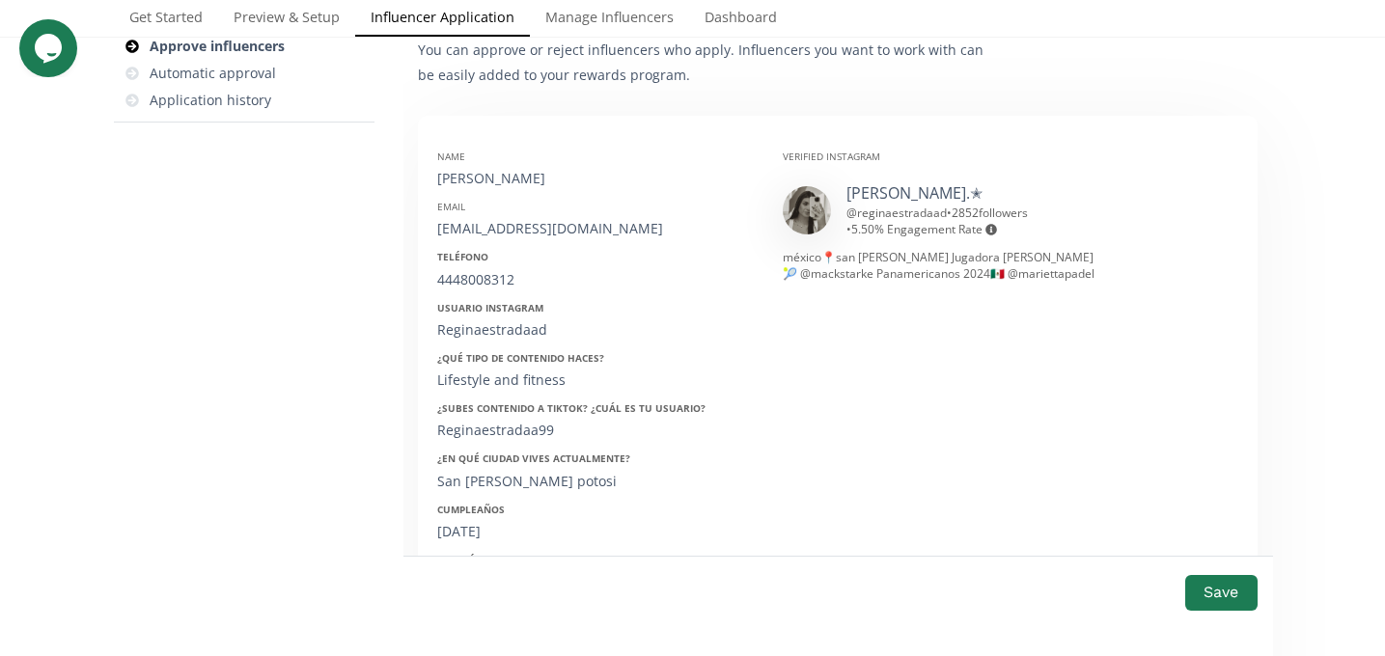
click at [473, 169] on div "[PERSON_NAME]" at bounding box center [595, 178] width 317 height 19
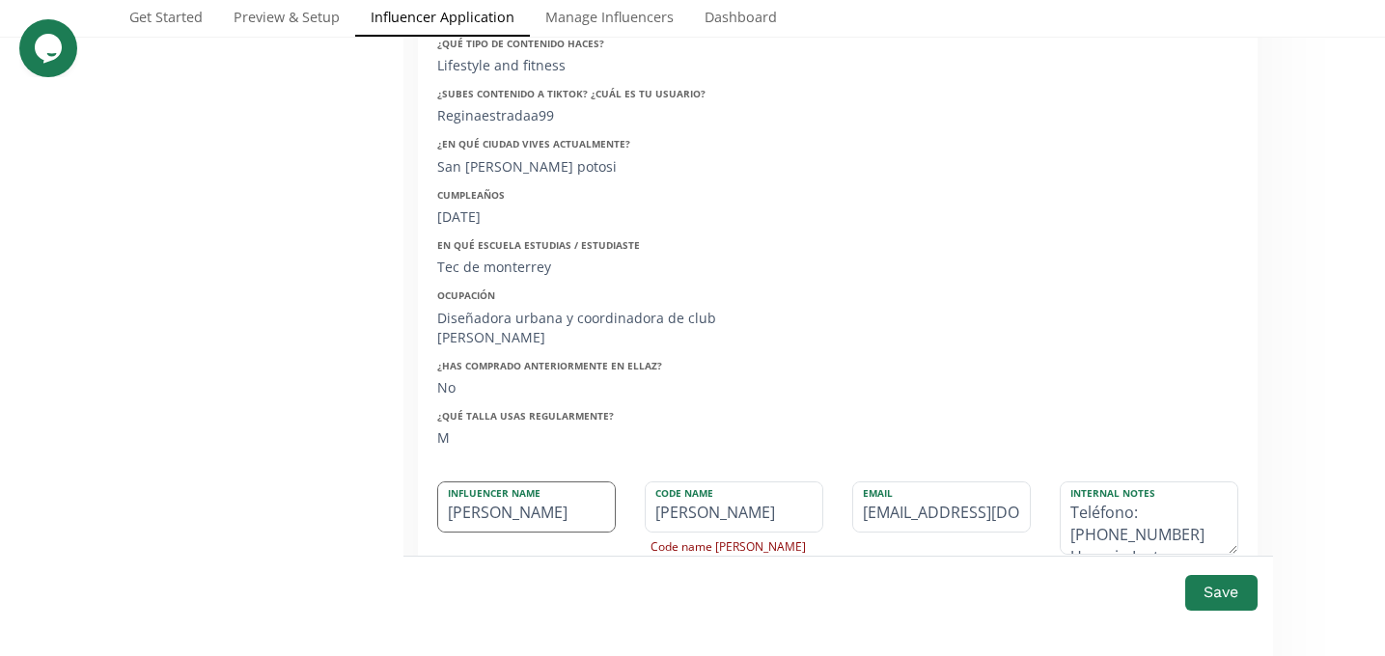
scroll to position [576, 0]
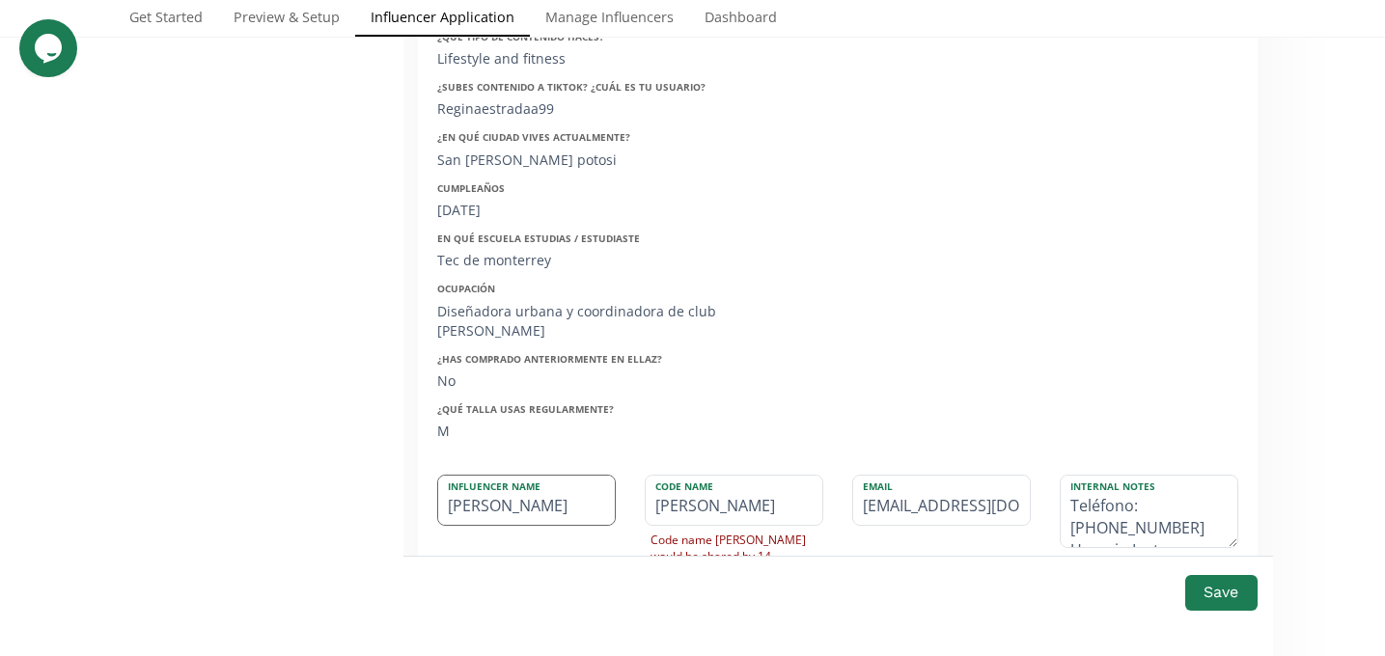
click at [504, 512] on input "[PERSON_NAME]" at bounding box center [526, 500] width 177 height 49
click at [507, 509] on input "[PERSON_NAME]" at bounding box center [526, 500] width 177 height 49
click at [499, 508] on input "[PERSON_NAME]" at bounding box center [526, 500] width 177 height 49
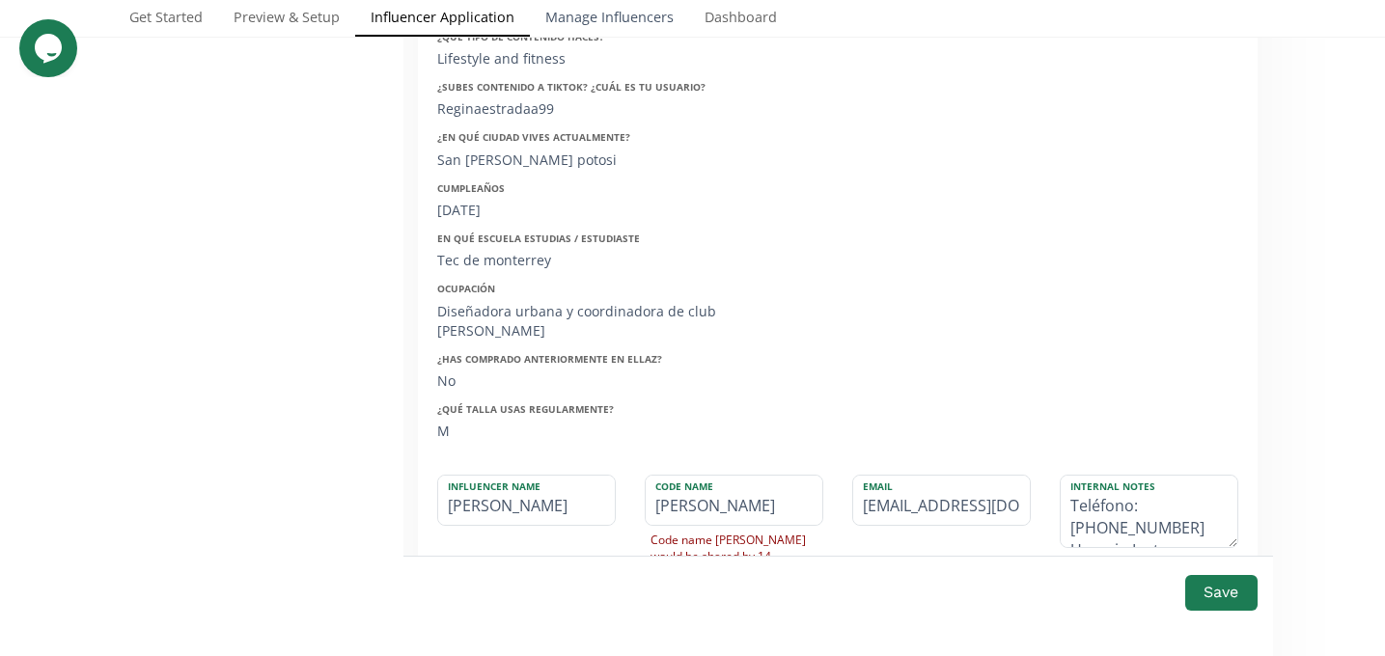
type input "[PERSON_NAME]"
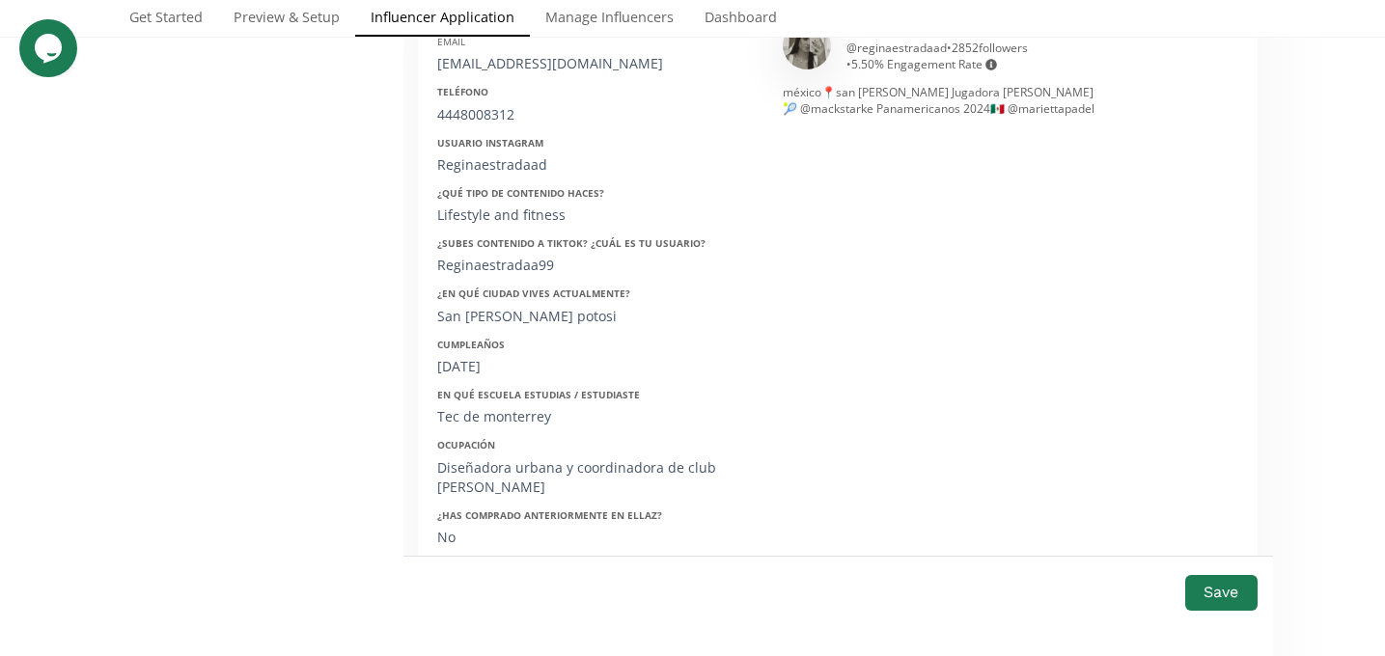
scroll to position [345, 0]
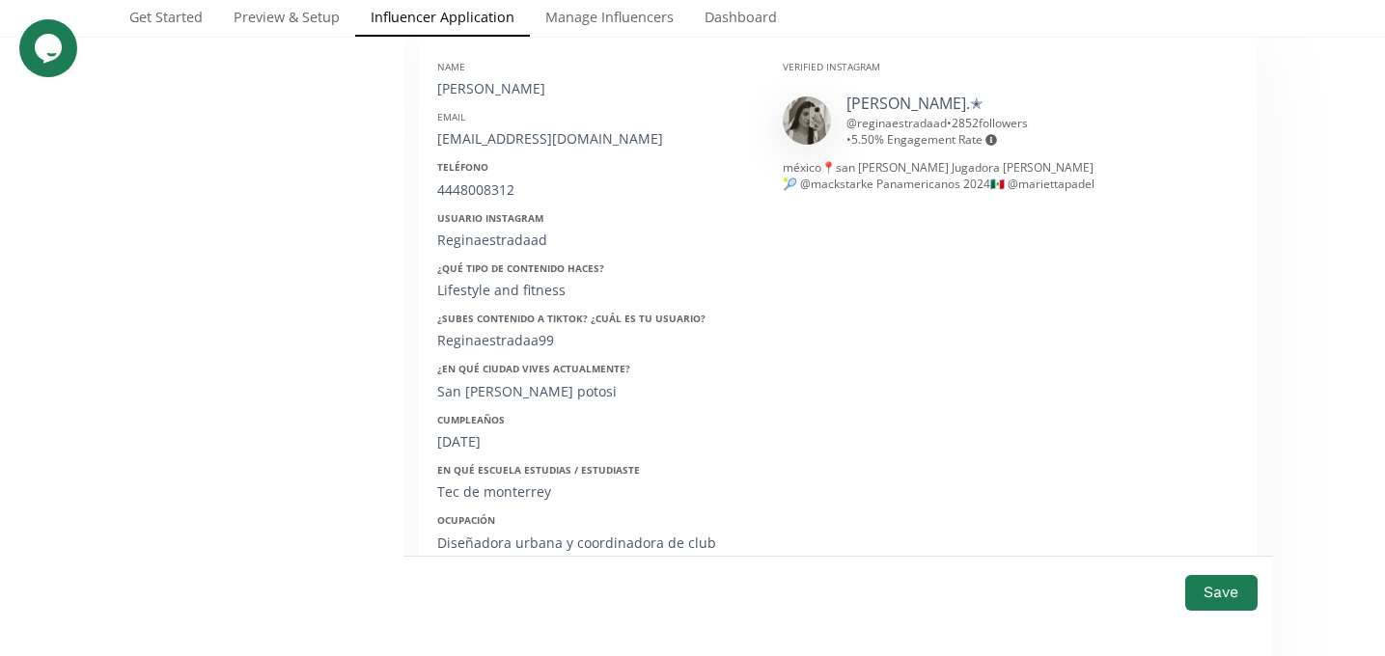
click at [490, 138] on div "[EMAIL_ADDRESS][DOMAIN_NAME]" at bounding box center [595, 138] width 317 height 19
copy div "[EMAIL_ADDRESS][DOMAIN_NAME]"
click at [462, 79] on div "[PERSON_NAME]" at bounding box center [595, 88] width 317 height 19
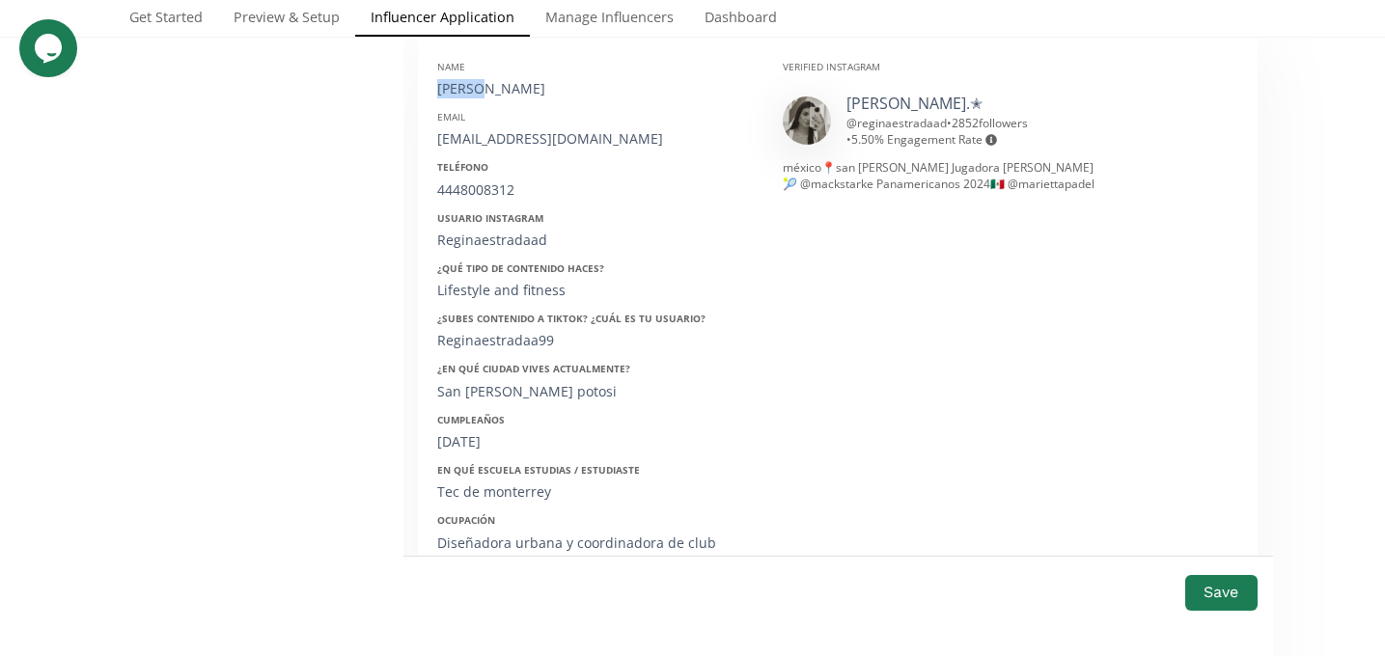
click at [462, 79] on div "[PERSON_NAME]" at bounding box center [595, 88] width 317 height 19
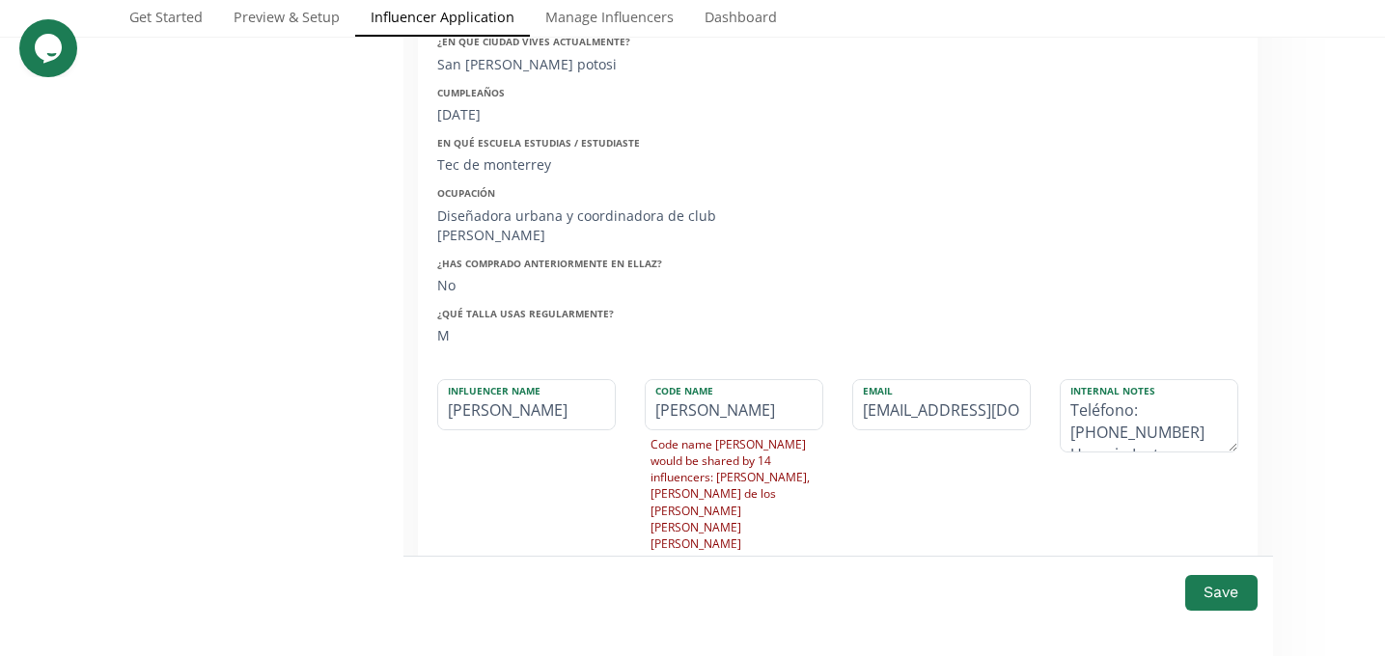
scroll to position [674, 0]
click at [520, 401] on input "[PERSON_NAME]" at bounding box center [526, 402] width 177 height 49
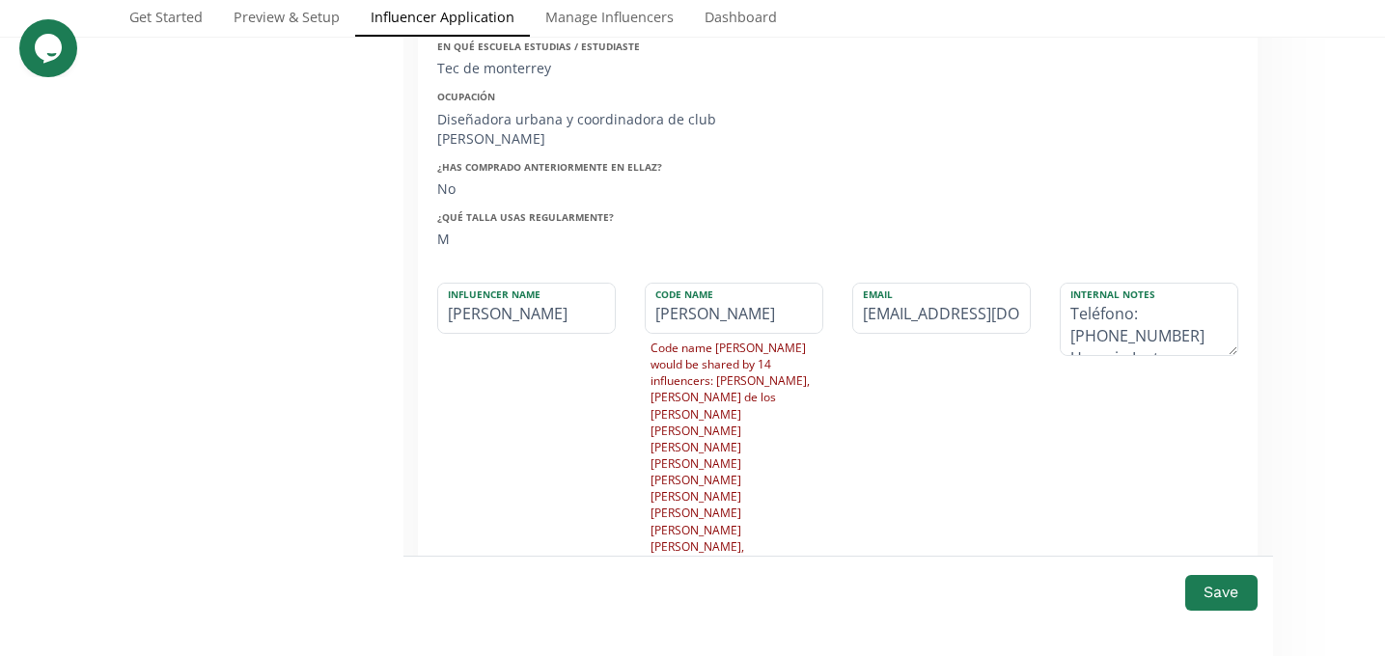
scroll to position [770, 0]
click at [1213, 582] on button "Save" at bounding box center [1220, 592] width 77 height 41
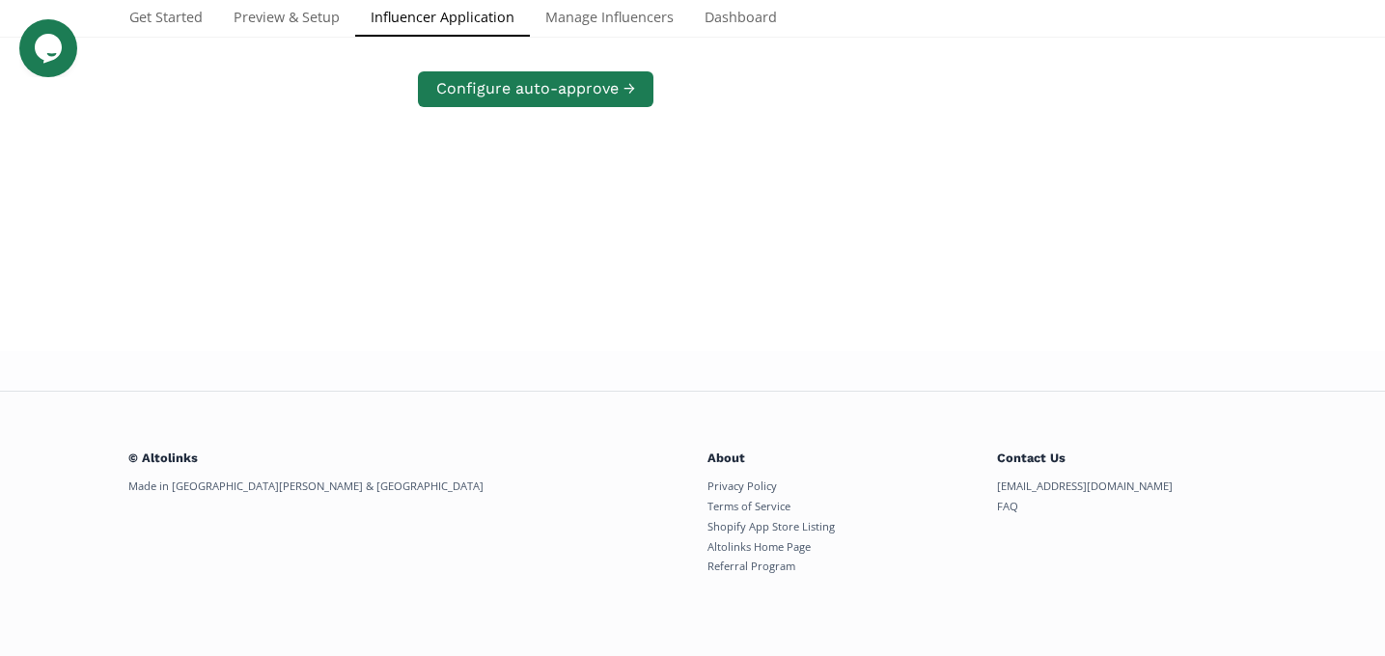
scroll to position [372, 0]
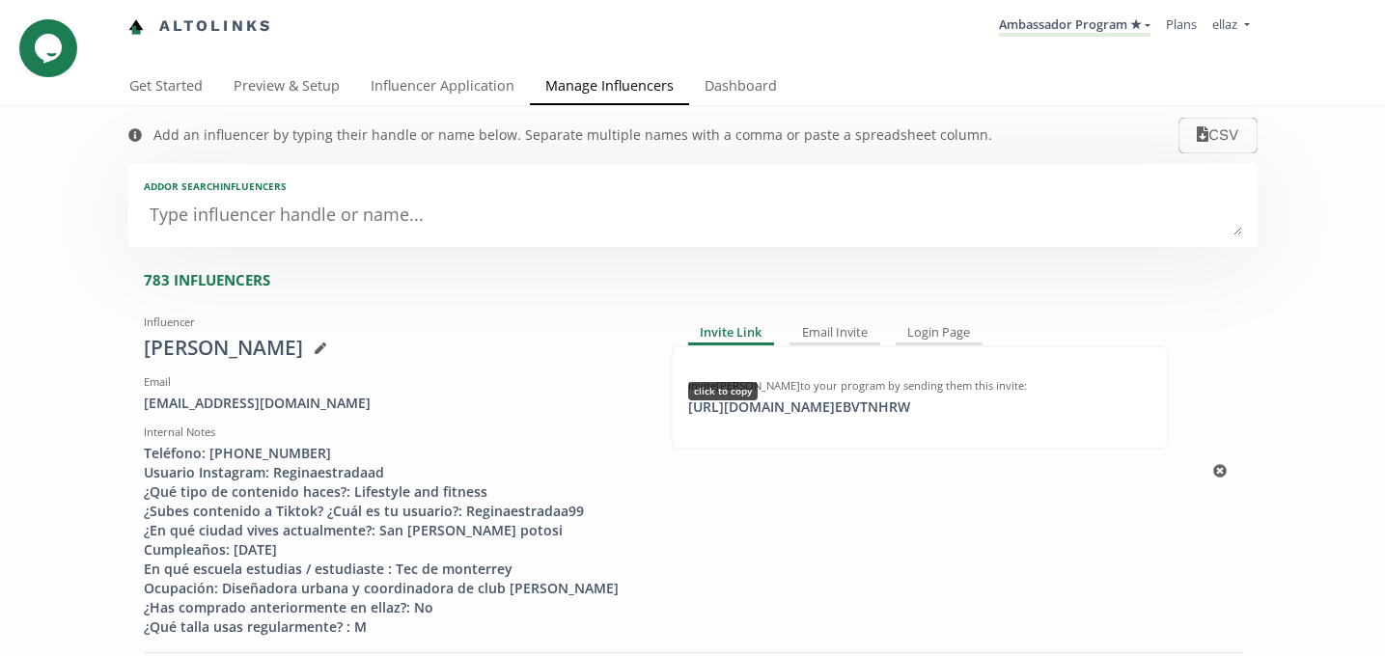
click at [824, 401] on div "[URL][DOMAIN_NAME] EBVTNHRW click to copy" at bounding box center [799, 407] width 245 height 19
